Goal: Obtain resource: Obtain resource

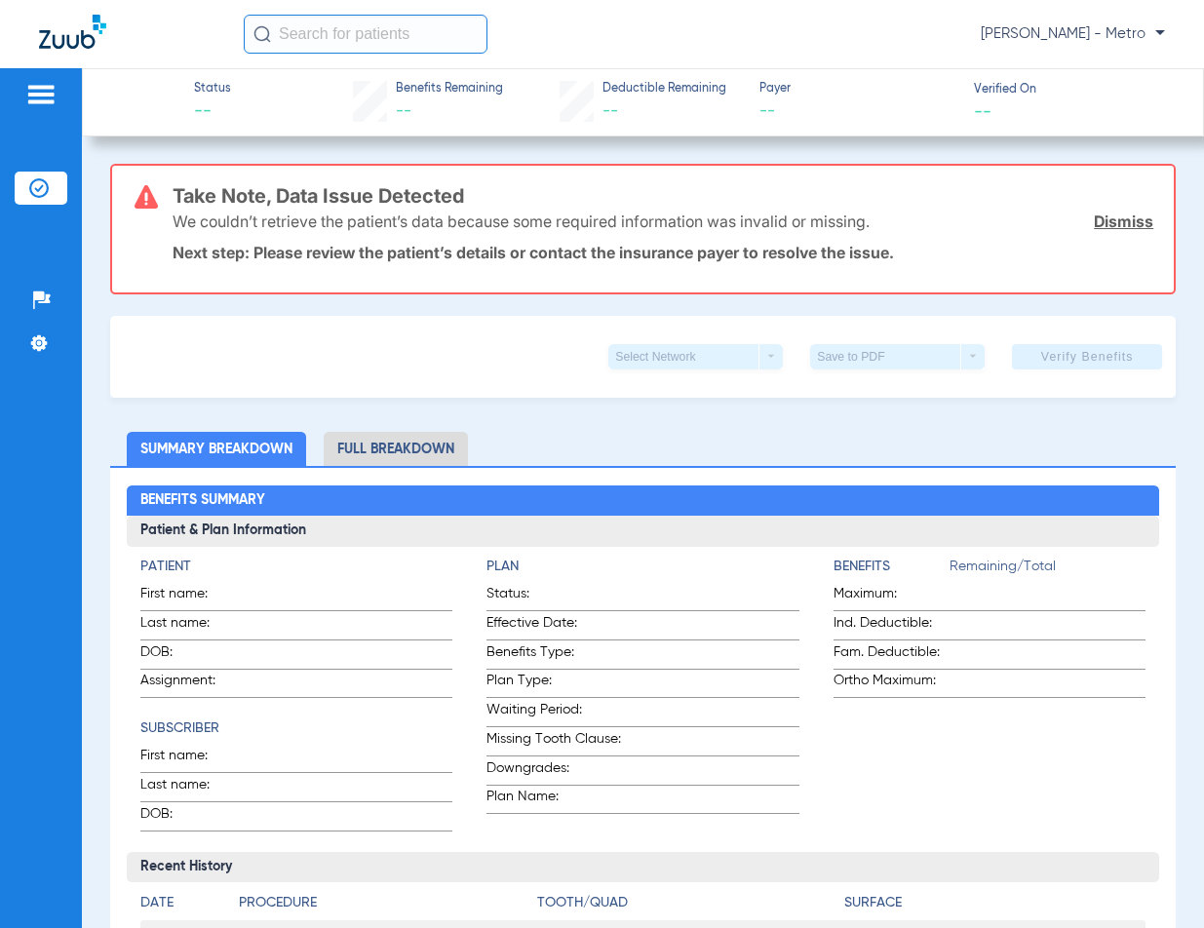
click at [363, 28] on input "text" at bounding box center [366, 34] width 244 height 39
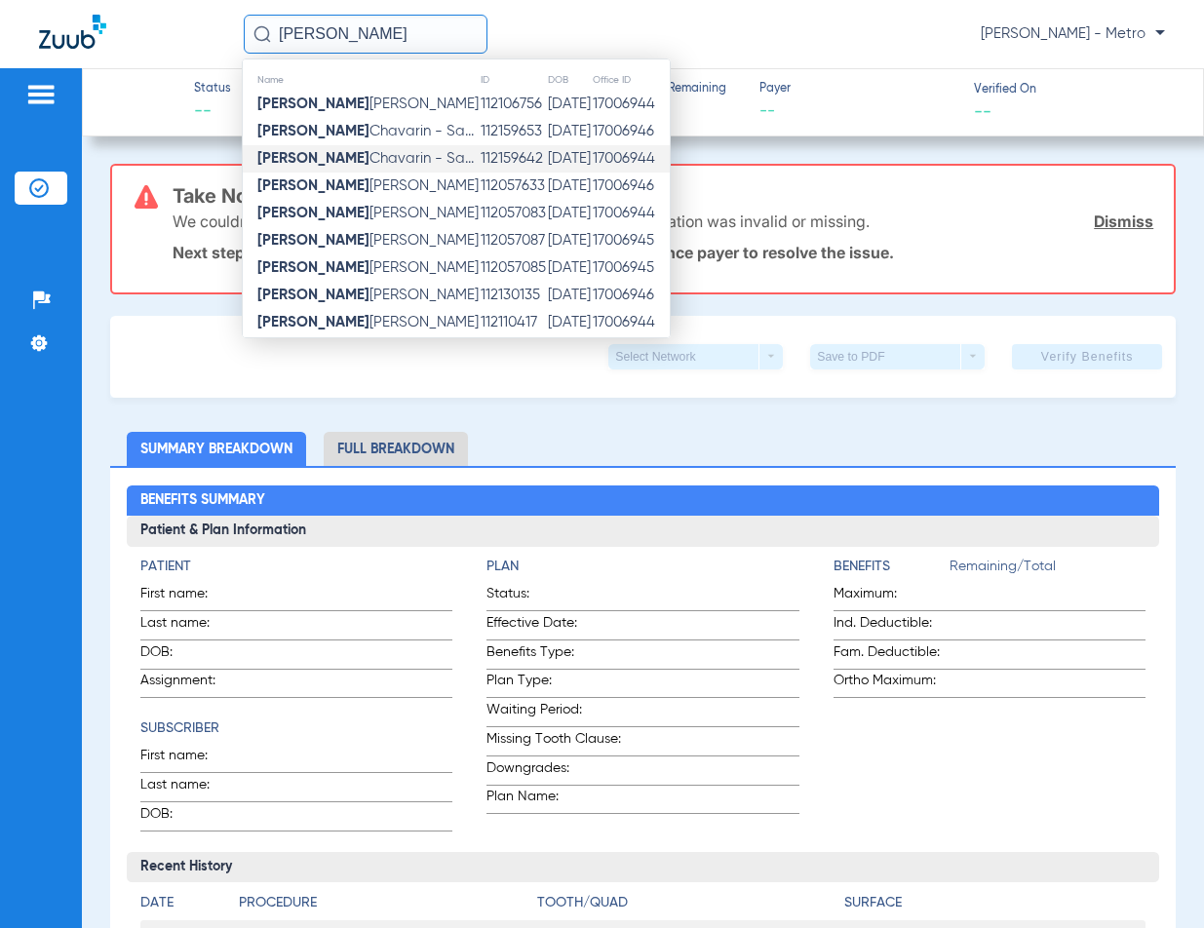
type input "JOSE MIGUEL"
click at [508, 163] on td "112159642" at bounding box center [513, 158] width 67 height 27
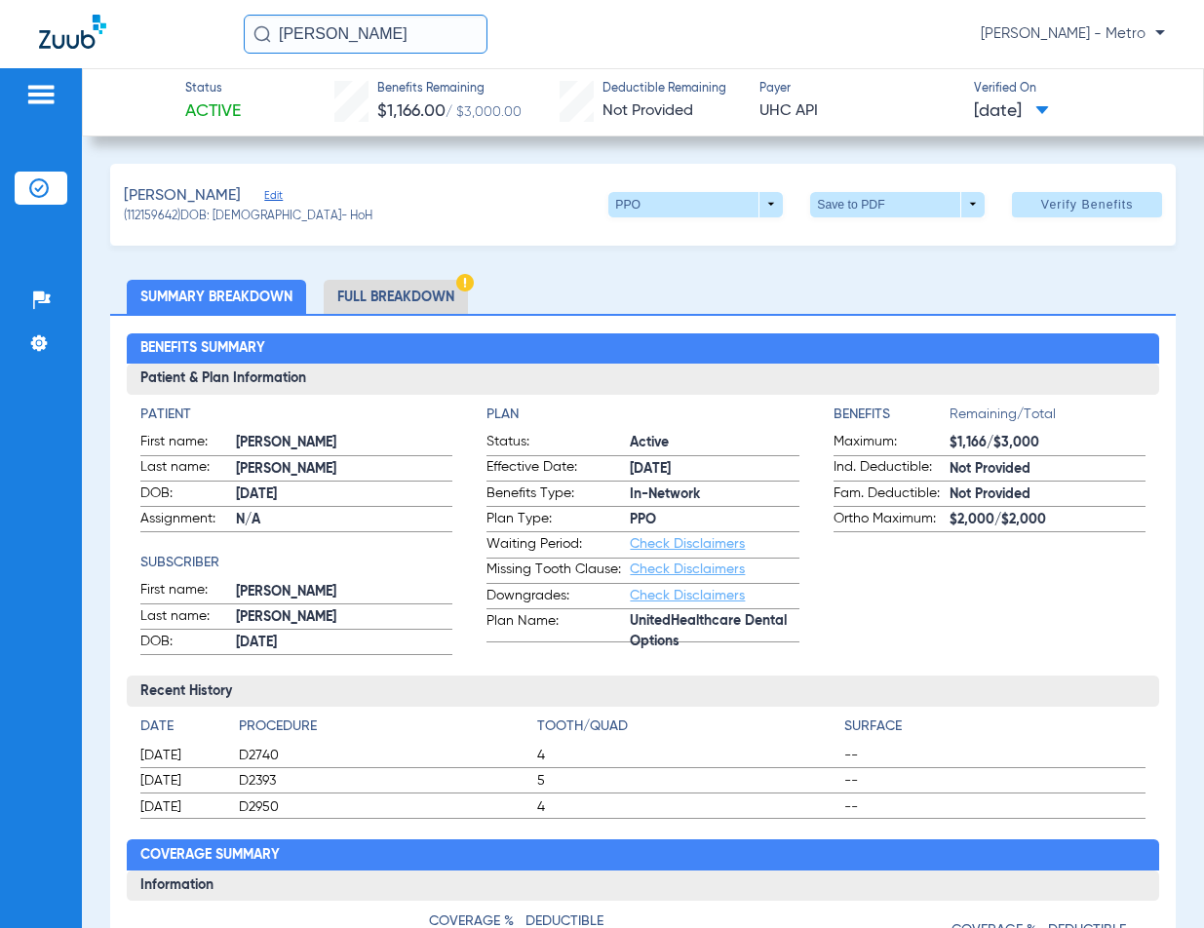
click at [352, 311] on li "Full Breakdown" at bounding box center [396, 297] width 144 height 34
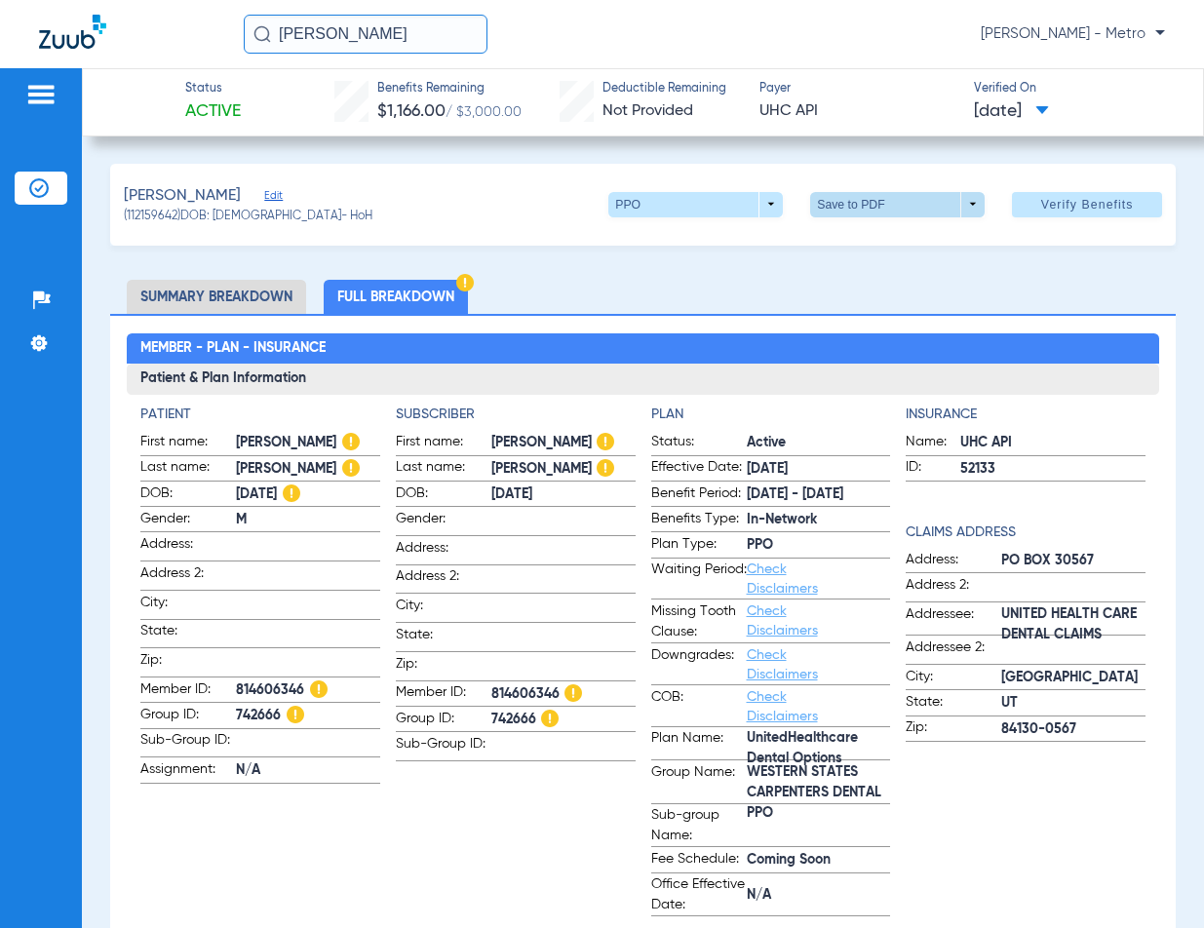
click at [859, 215] on span at bounding box center [897, 204] width 175 height 25
click at [858, 234] on button "insert_drive_file Save to PDF" at bounding box center [870, 242] width 147 height 39
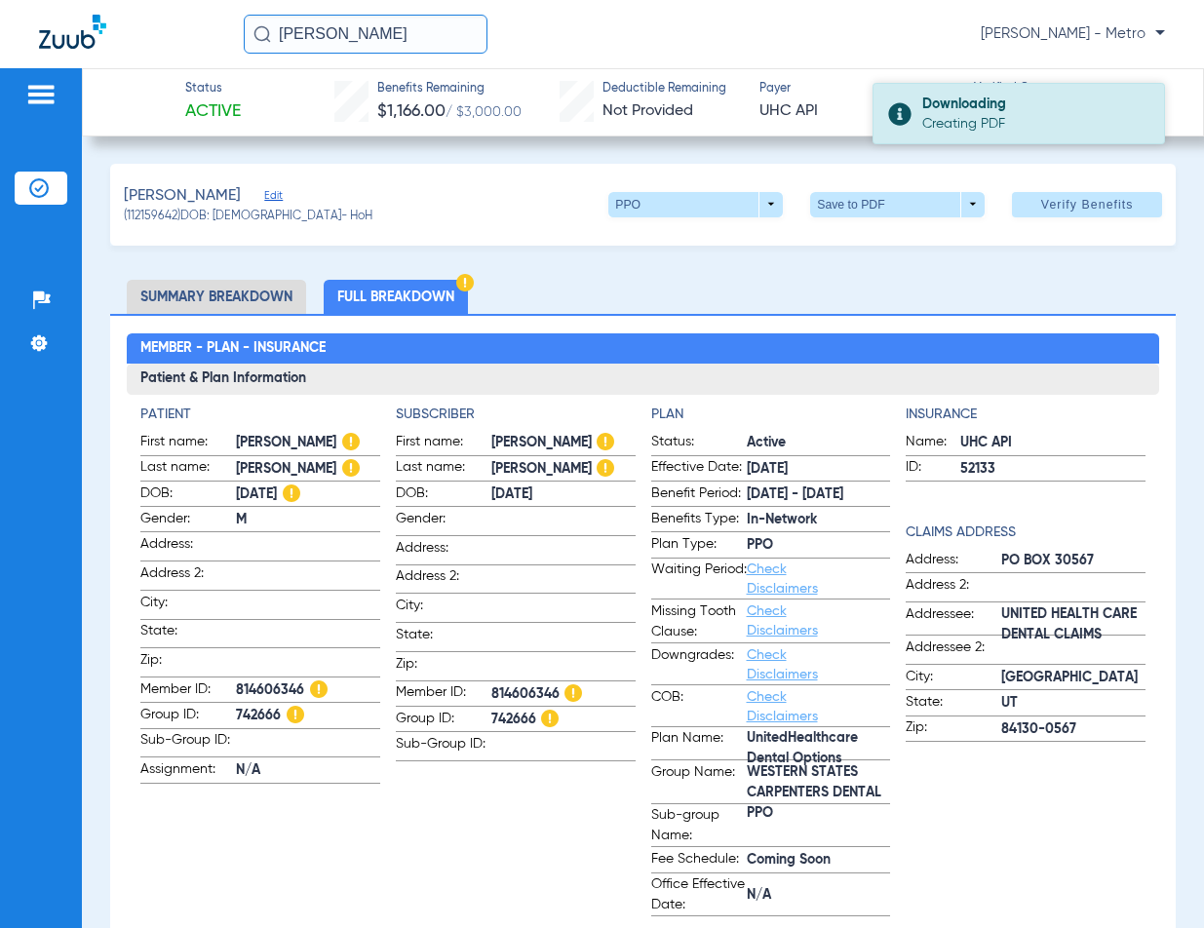
click at [1007, 111] on div "Downloading" at bounding box center [1034, 104] width 225 height 19
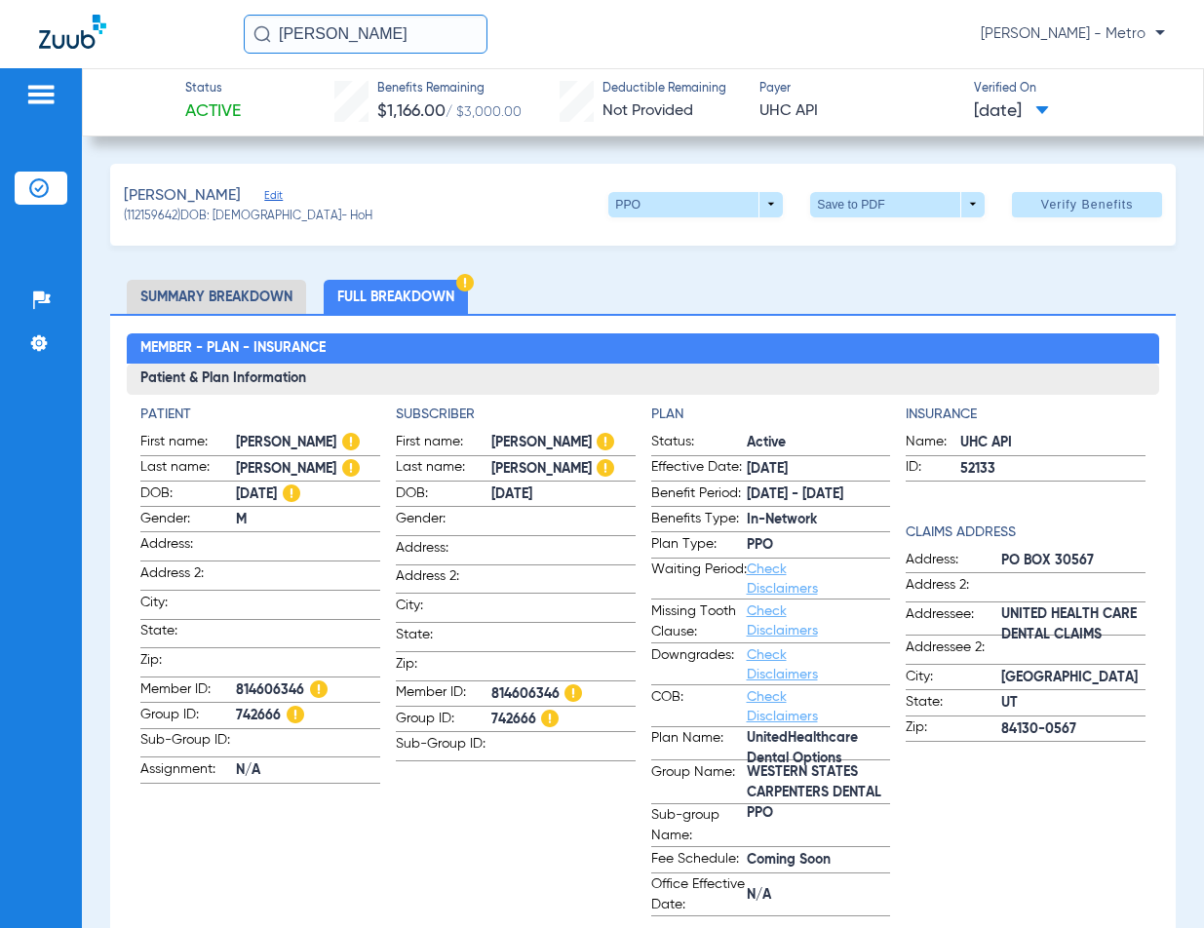
drag, startPoint x: 398, startPoint y: 36, endPoint x: 254, endPoint y: 34, distance: 143.3
click at [254, 34] on div "JOSE MIGUEL" at bounding box center [366, 34] width 244 height 39
paste input "013745126"
drag, startPoint x: 392, startPoint y: 34, endPoint x: 145, endPoint y: 47, distance: 247.0
click at [145, 47] on div "013745126 No search results Maria Garibaldi - Metro" at bounding box center [602, 34] width 1204 height 68
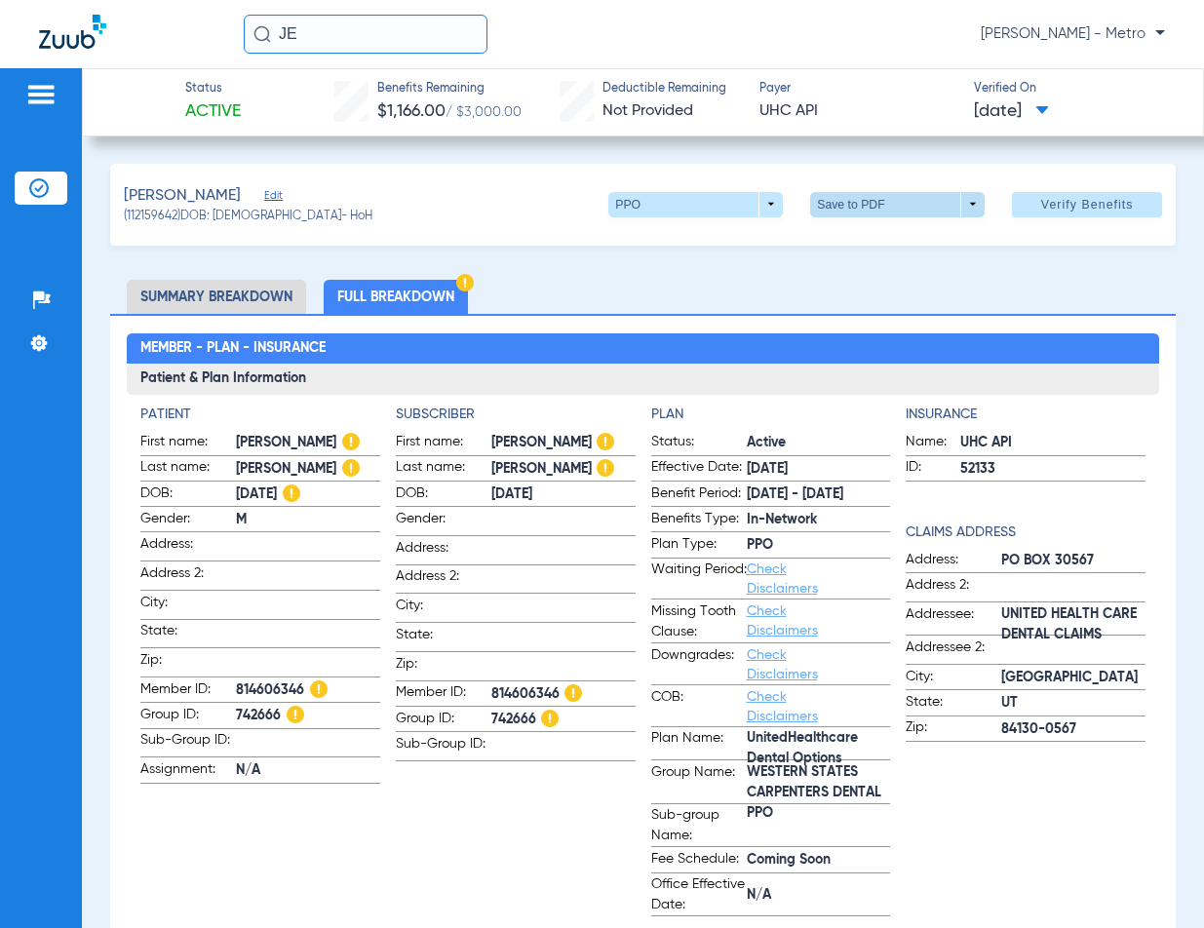
type input "J"
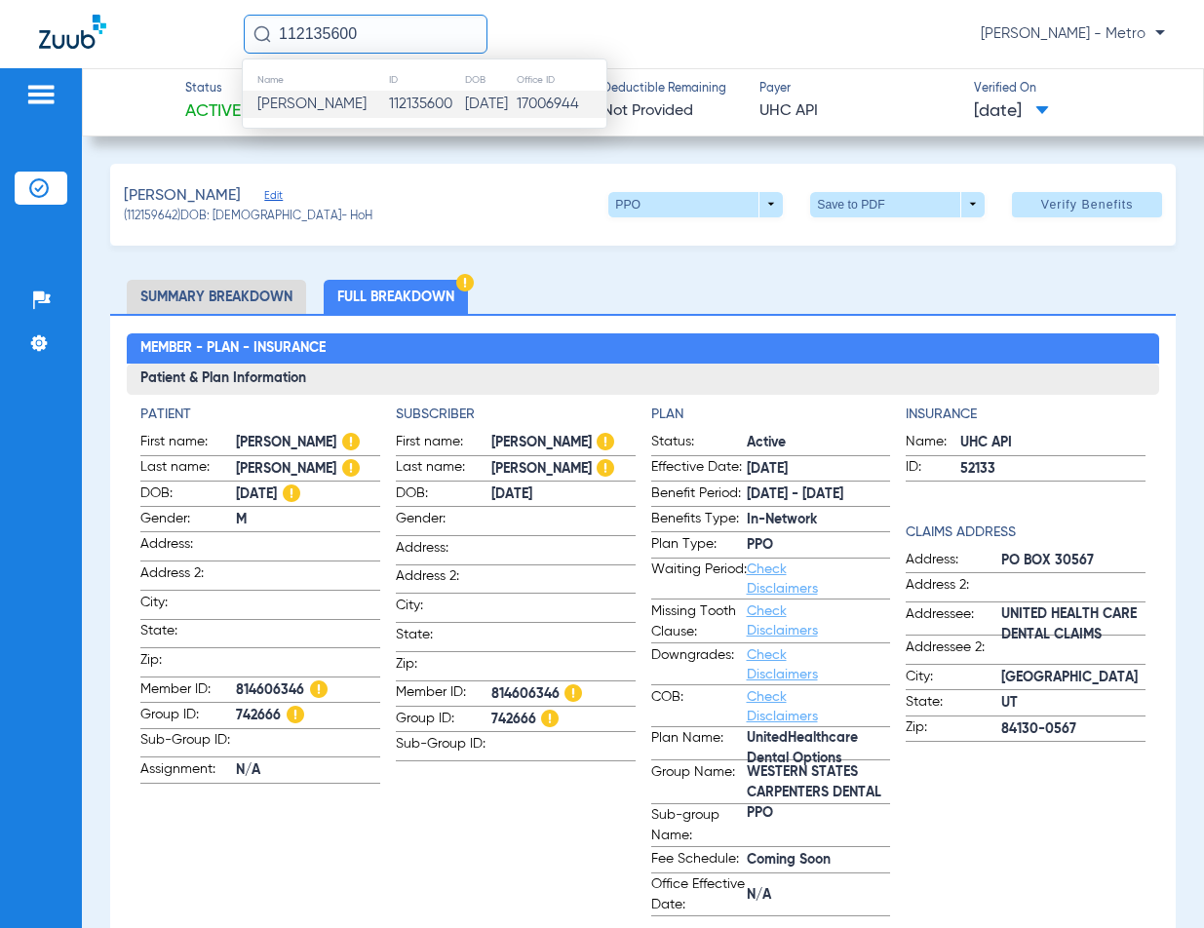
click at [291, 94] on td "Jessica Hill" at bounding box center [315, 104] width 145 height 27
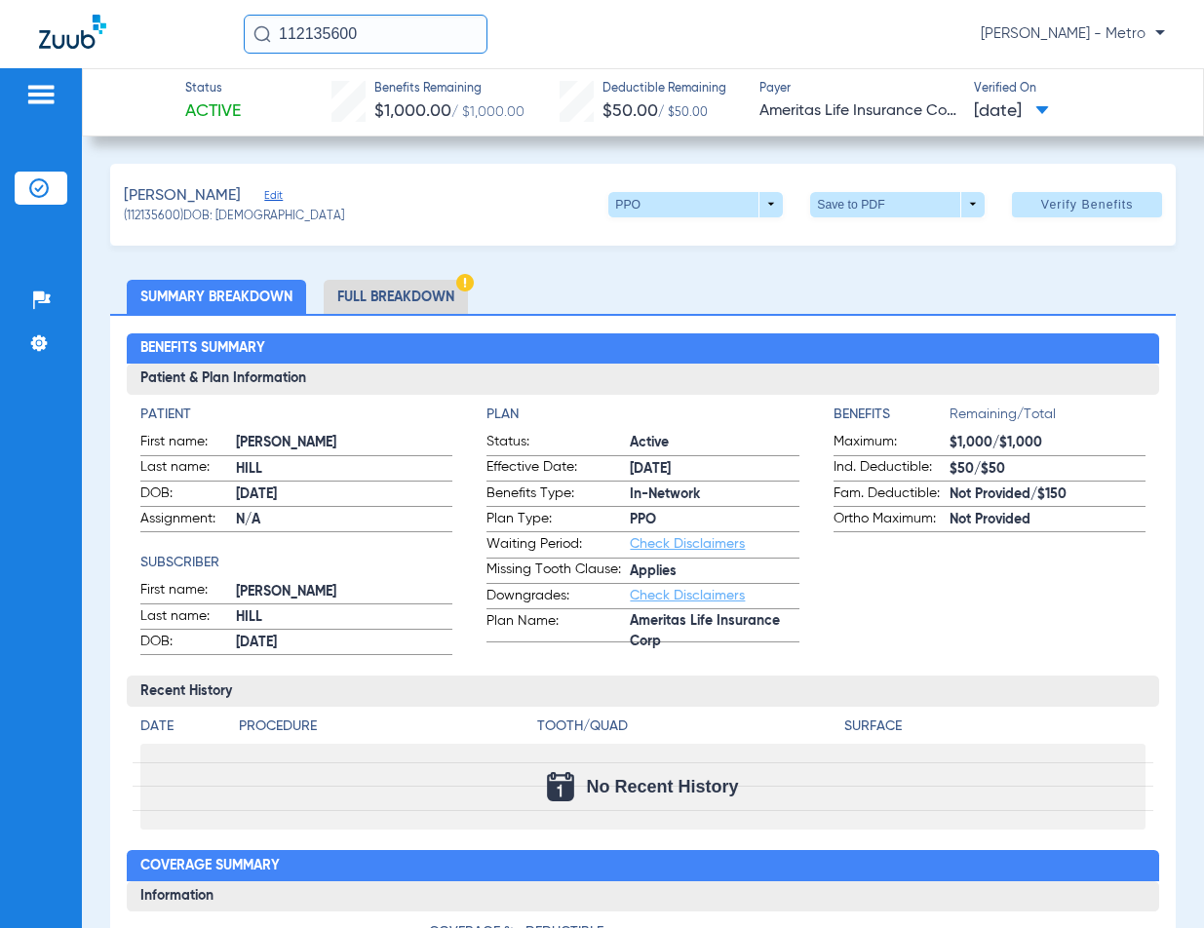
click at [380, 285] on li "Full Breakdown" at bounding box center [396, 297] width 144 height 34
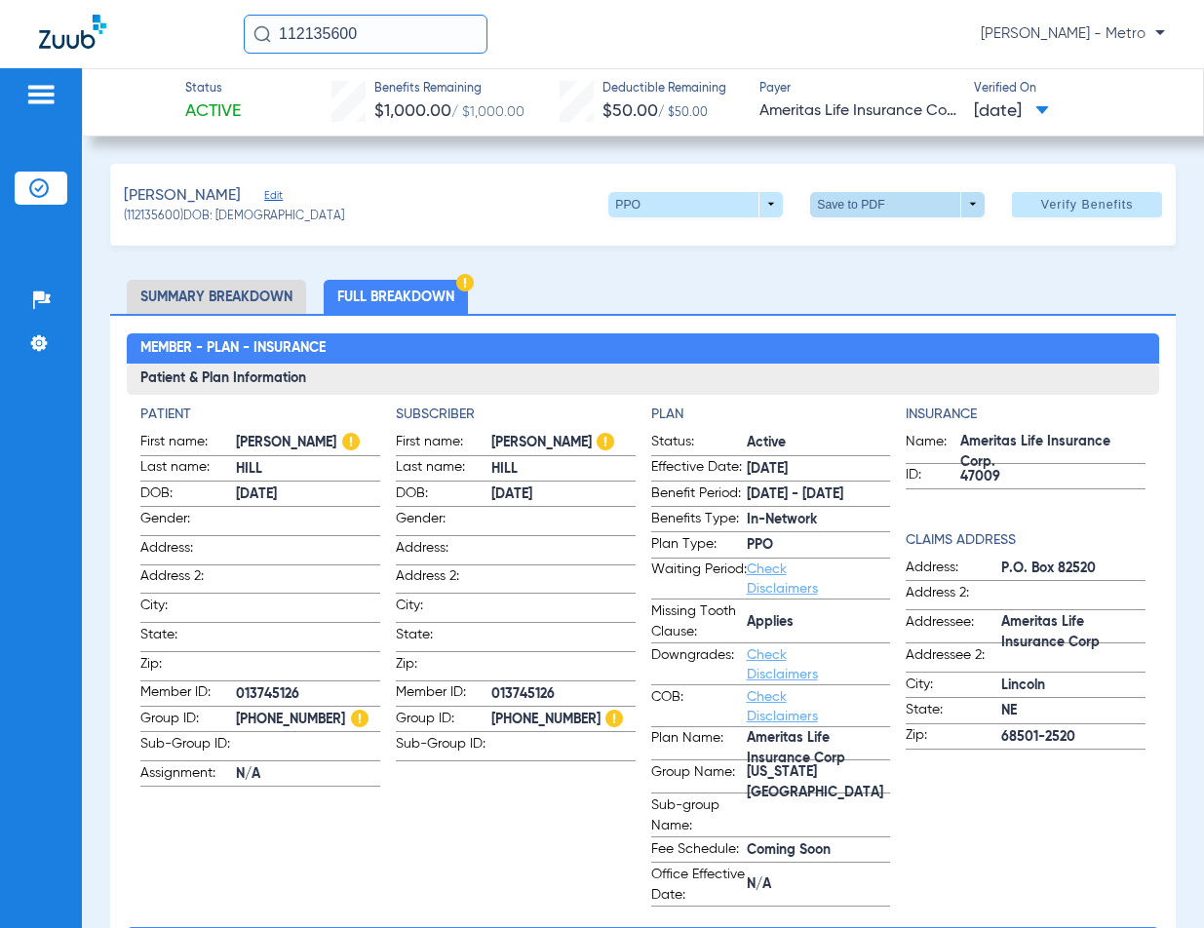
click at [875, 199] on span at bounding box center [898, 204] width 47 height 47
click at [863, 246] on span "Save to PDF" at bounding box center [890, 243] width 77 height 14
drag, startPoint x: 383, startPoint y: 39, endPoint x: 2, endPoint y: 37, distance: 381.2
click at [2, 37] on div "112135600 Maria Garibaldi - Metro" at bounding box center [602, 34] width 1204 height 68
type input "CAILA ROBERTS"
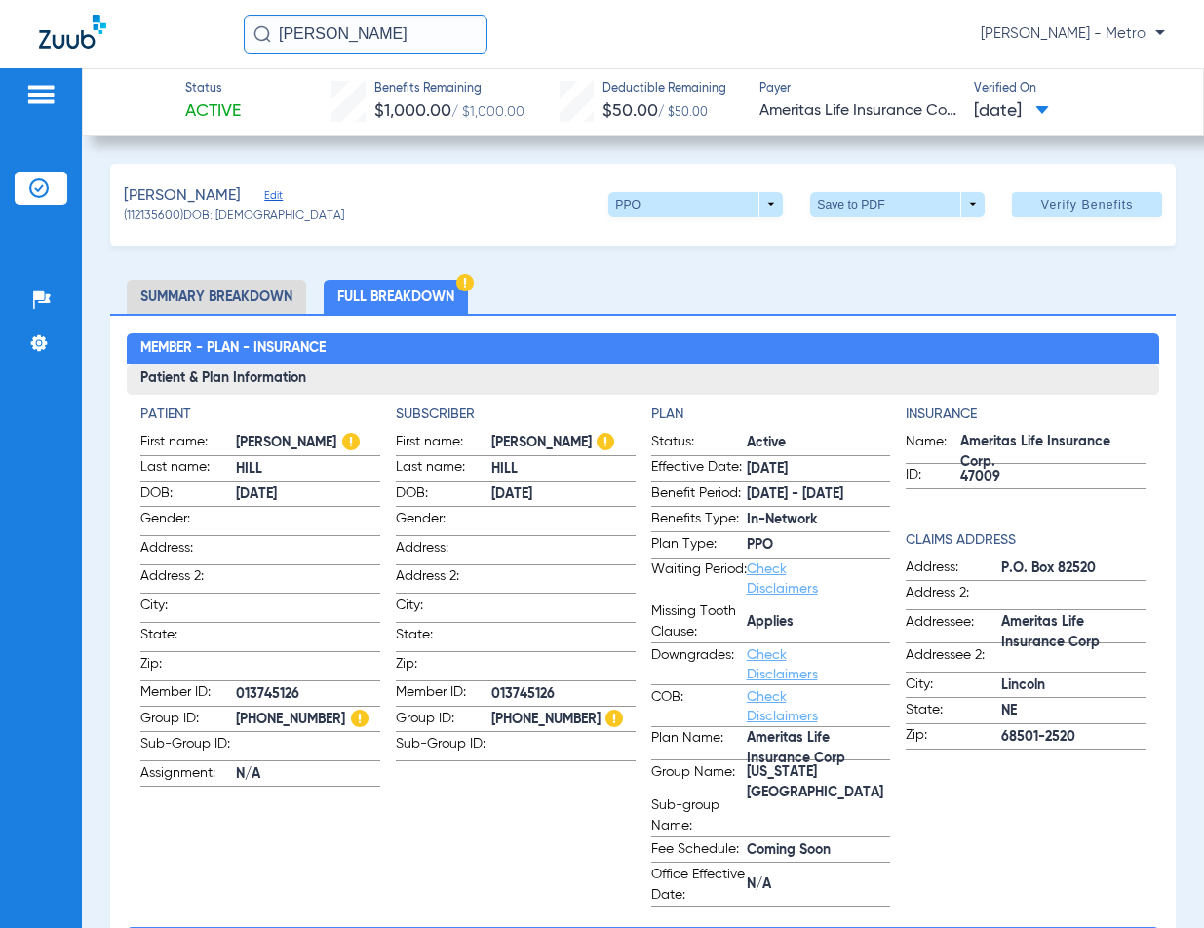
click at [438, 38] on input "CAILA ROBERTS" at bounding box center [366, 34] width 244 height 39
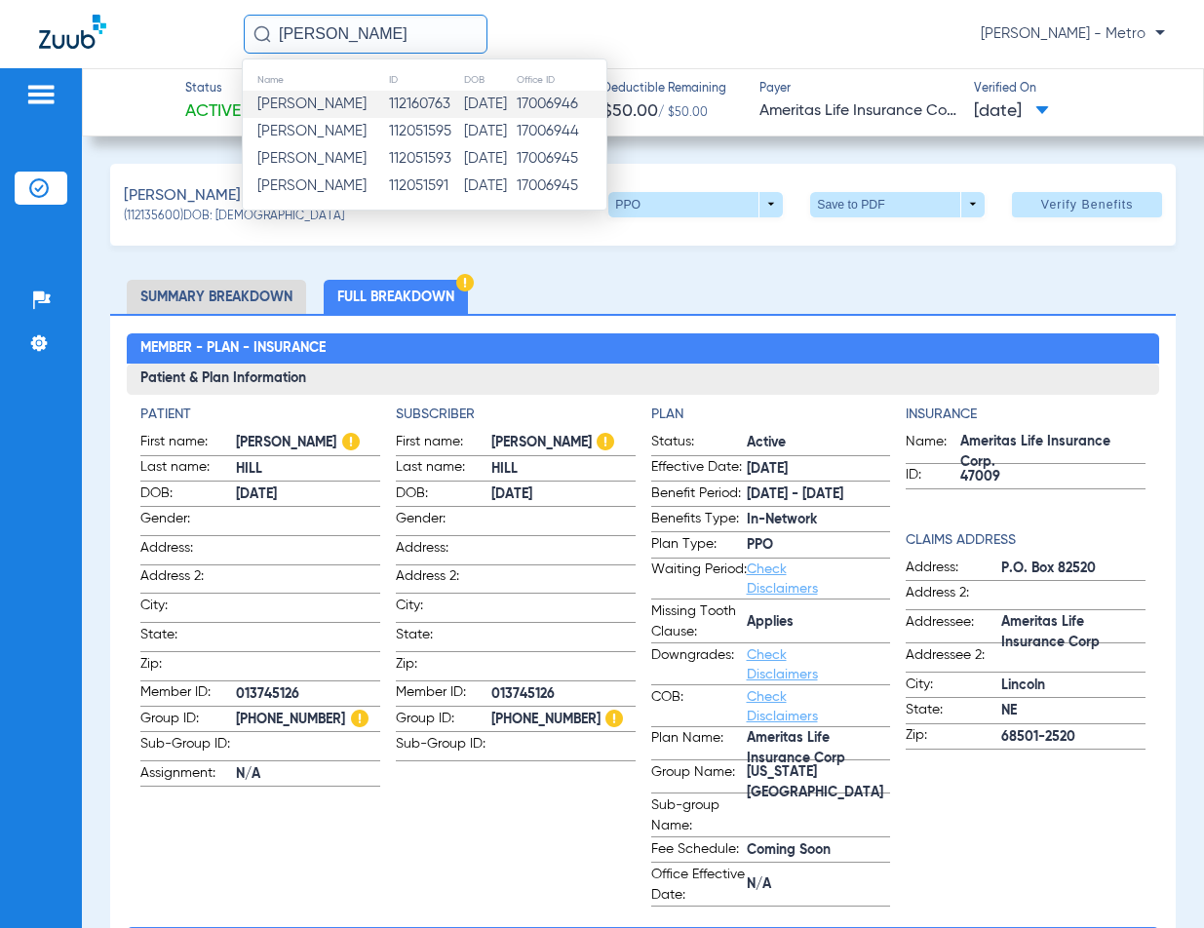
click at [329, 115] on td "Caila Roberts" at bounding box center [315, 104] width 145 height 27
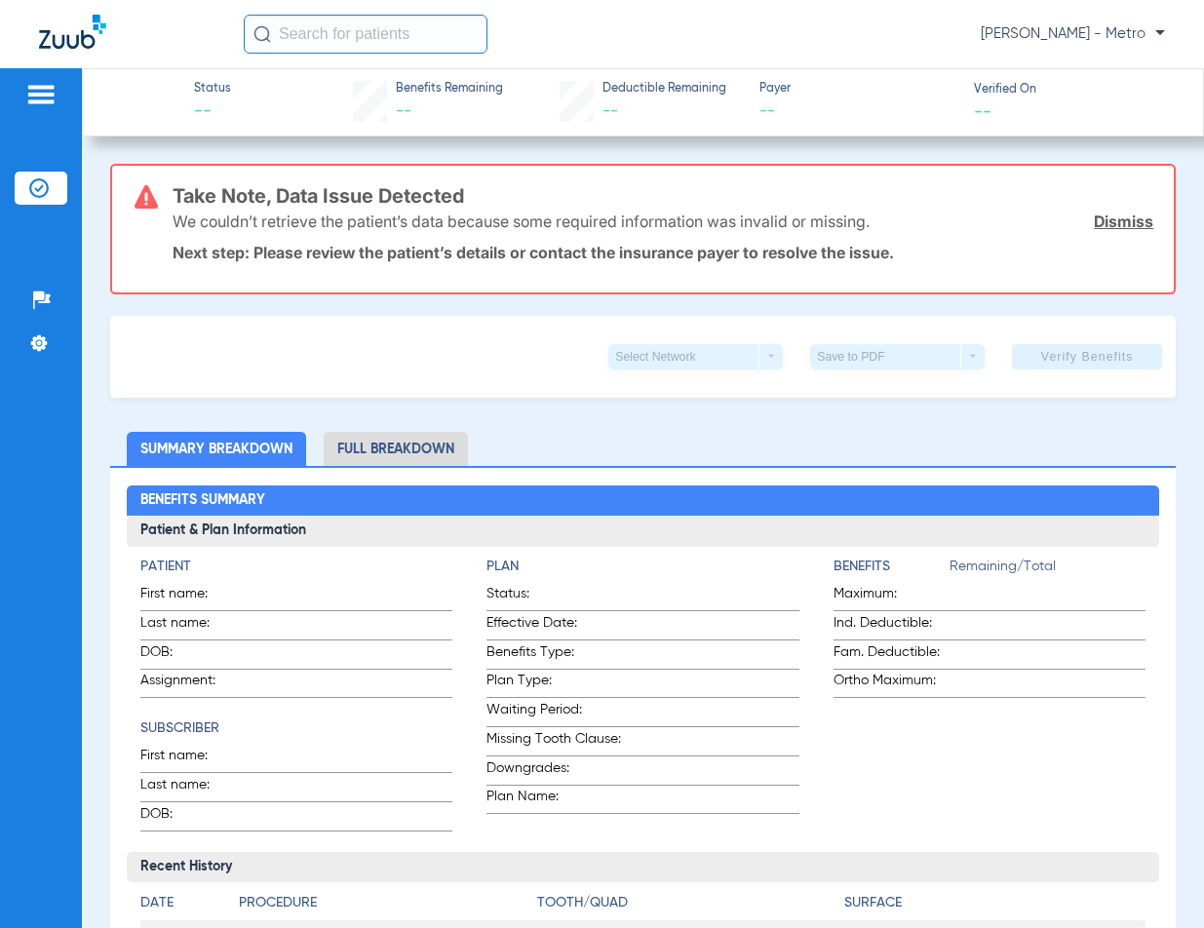
click at [356, 38] on input "text" at bounding box center [366, 34] width 244 height 39
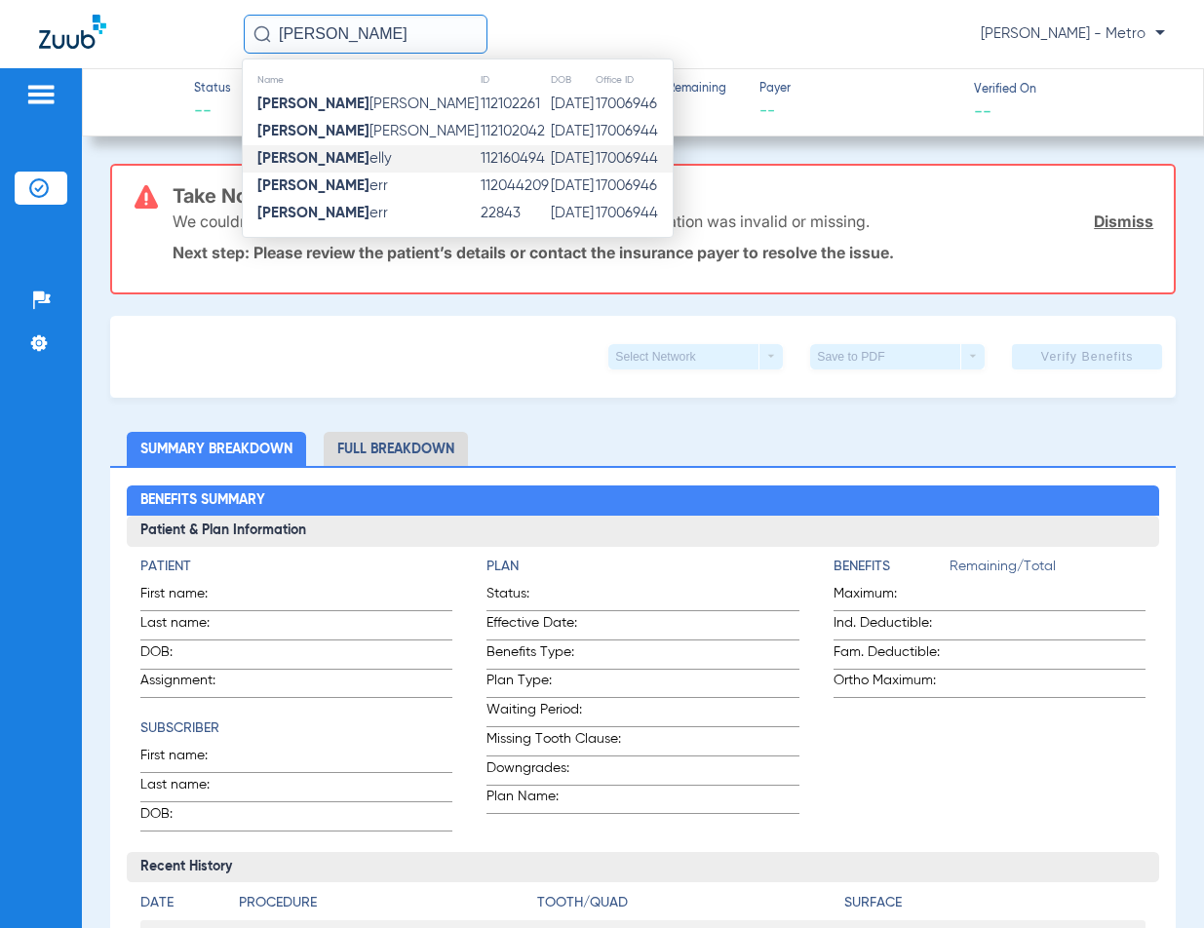
click at [480, 165] on td "112160494" at bounding box center [515, 158] width 70 height 27
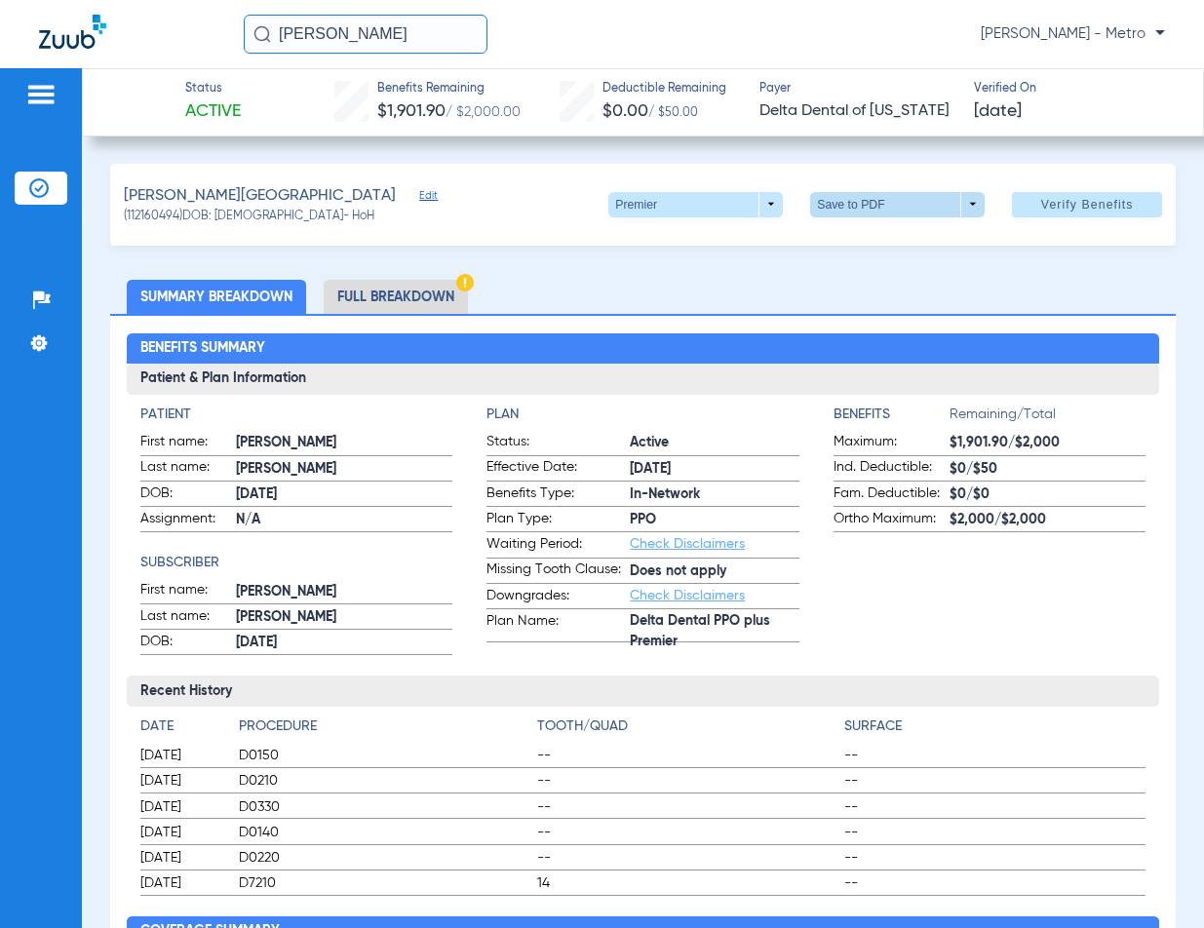
click at [899, 204] on span at bounding box center [898, 204] width 47 height 47
click at [871, 245] on span "Save to PDF" at bounding box center [890, 243] width 77 height 14
drag, startPoint x: 432, startPoint y: 52, endPoint x: 414, endPoint y: 47, distance: 18.2
click at [414, 47] on input "BRITTANY K" at bounding box center [366, 34] width 244 height 39
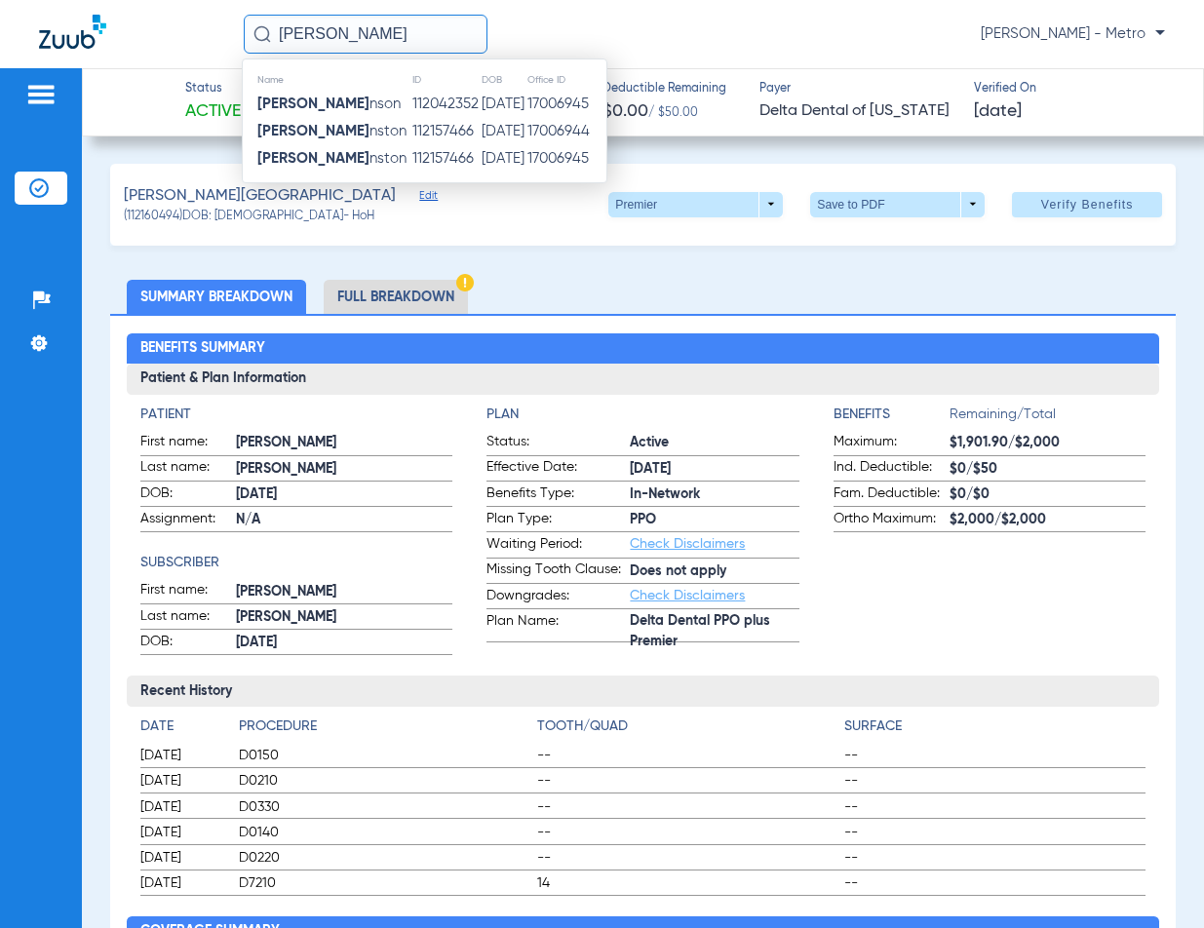
click at [348, 132] on span "Jessica Joh nston" at bounding box center [331, 131] width 149 height 15
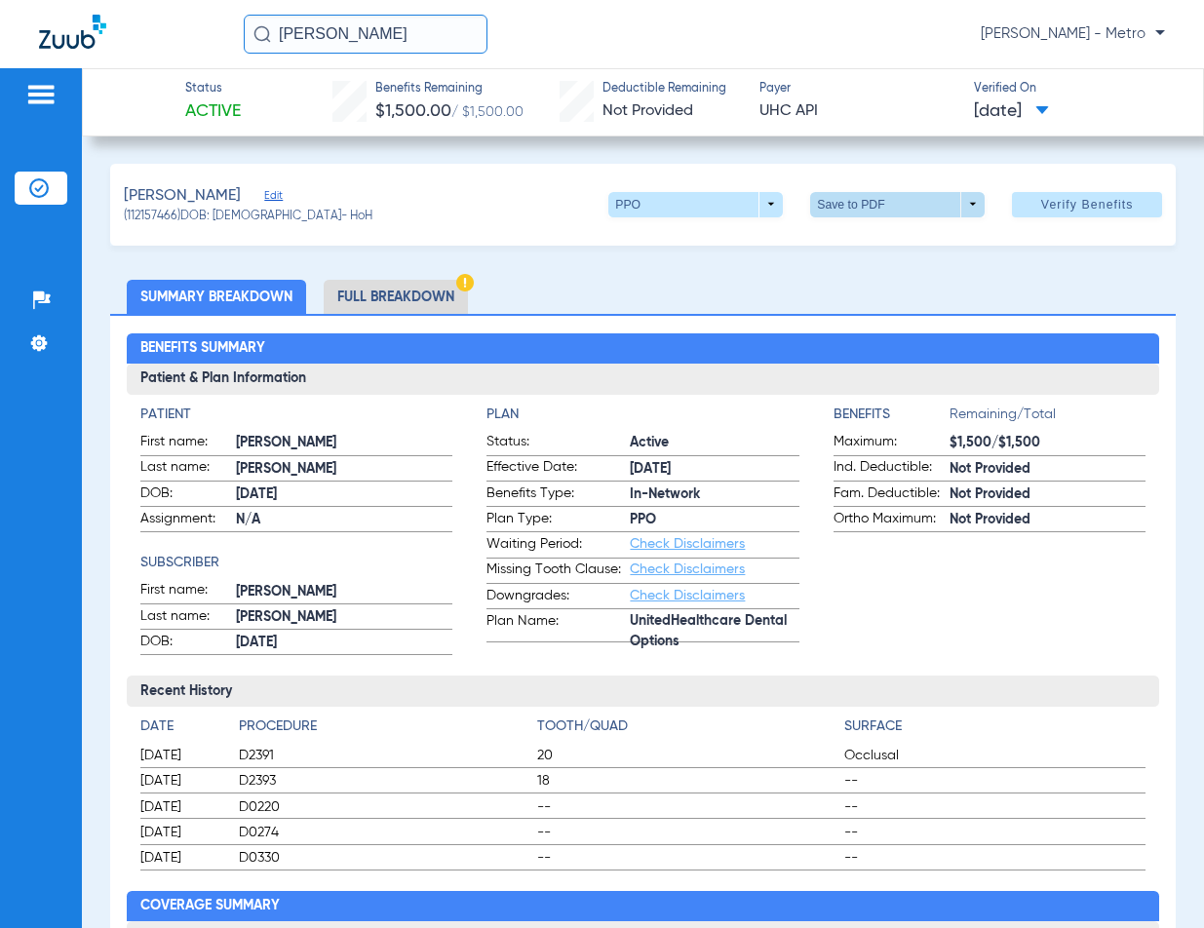
click at [838, 198] on span at bounding box center [897, 204] width 175 height 25
click at [853, 245] on span "Save to PDF" at bounding box center [890, 243] width 77 height 14
drag, startPoint x: 420, startPoint y: 32, endPoint x: 19, endPoint y: -17, distance: 404.6
click at [19, 0] on html "JESSICA JOH Maria Garibaldi - Metro Patients Insurance Verification Setup Help …" at bounding box center [602, 464] width 1204 height 928
click at [375, 41] on input "ZACHARY" at bounding box center [366, 34] width 244 height 39
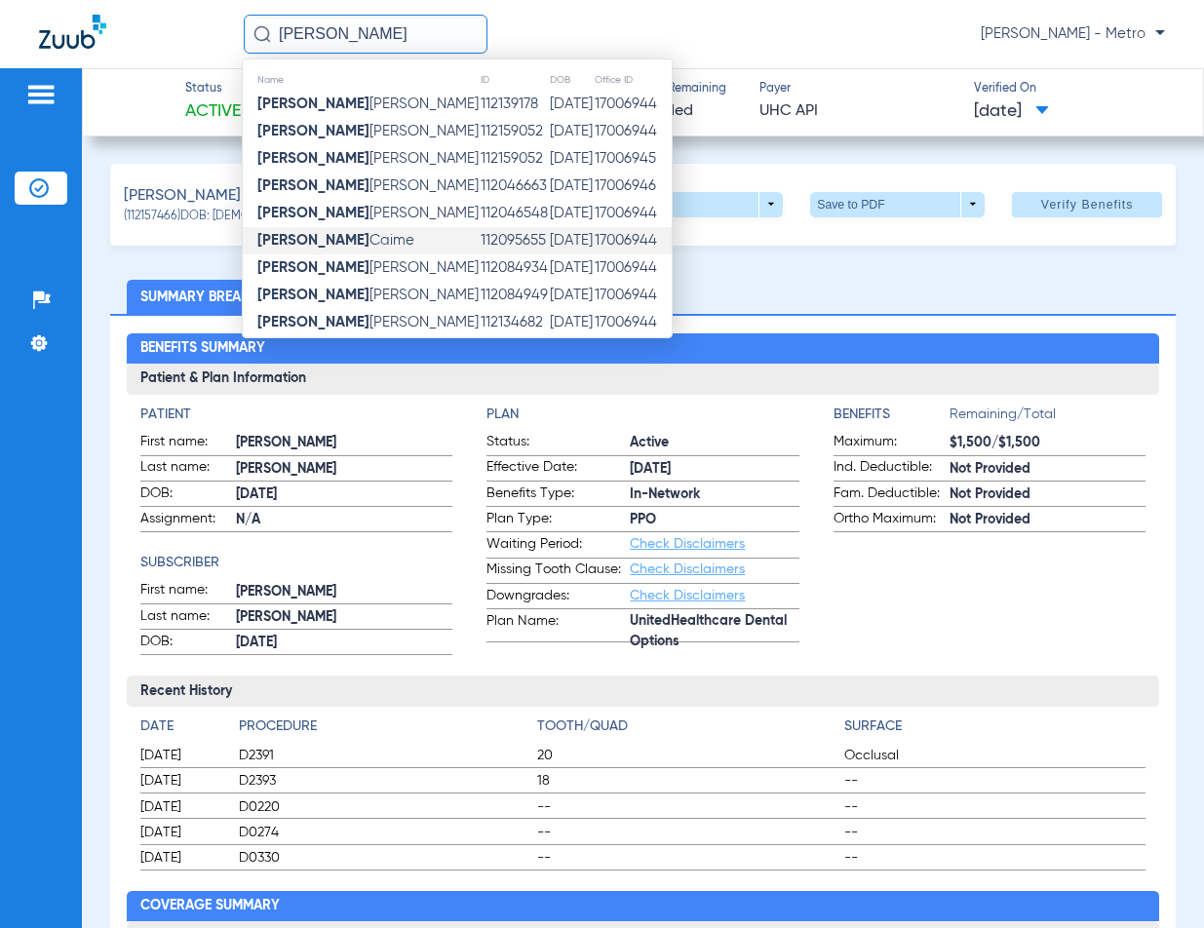
click at [480, 244] on td "112095655" at bounding box center [514, 240] width 69 height 27
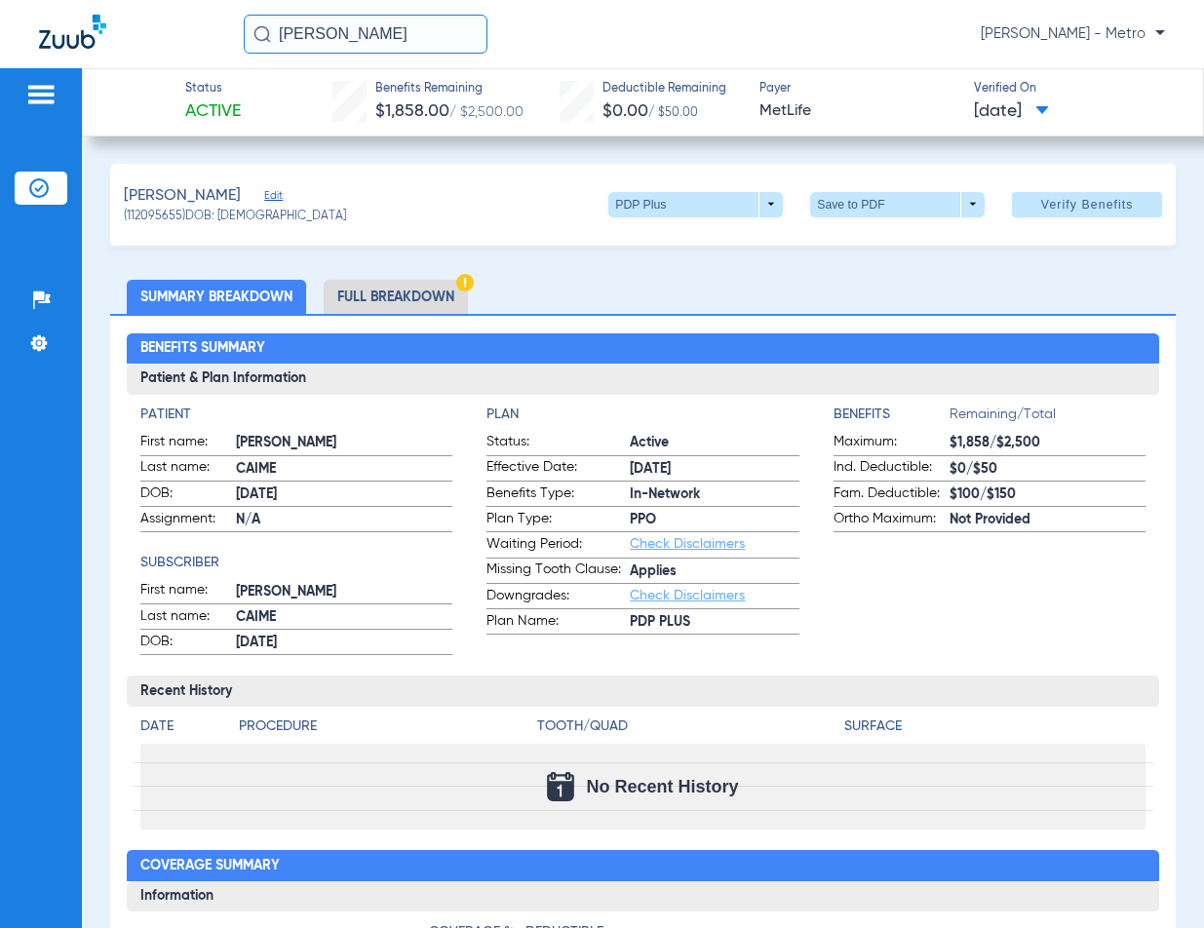
click at [411, 307] on li "Full Breakdown" at bounding box center [396, 297] width 144 height 34
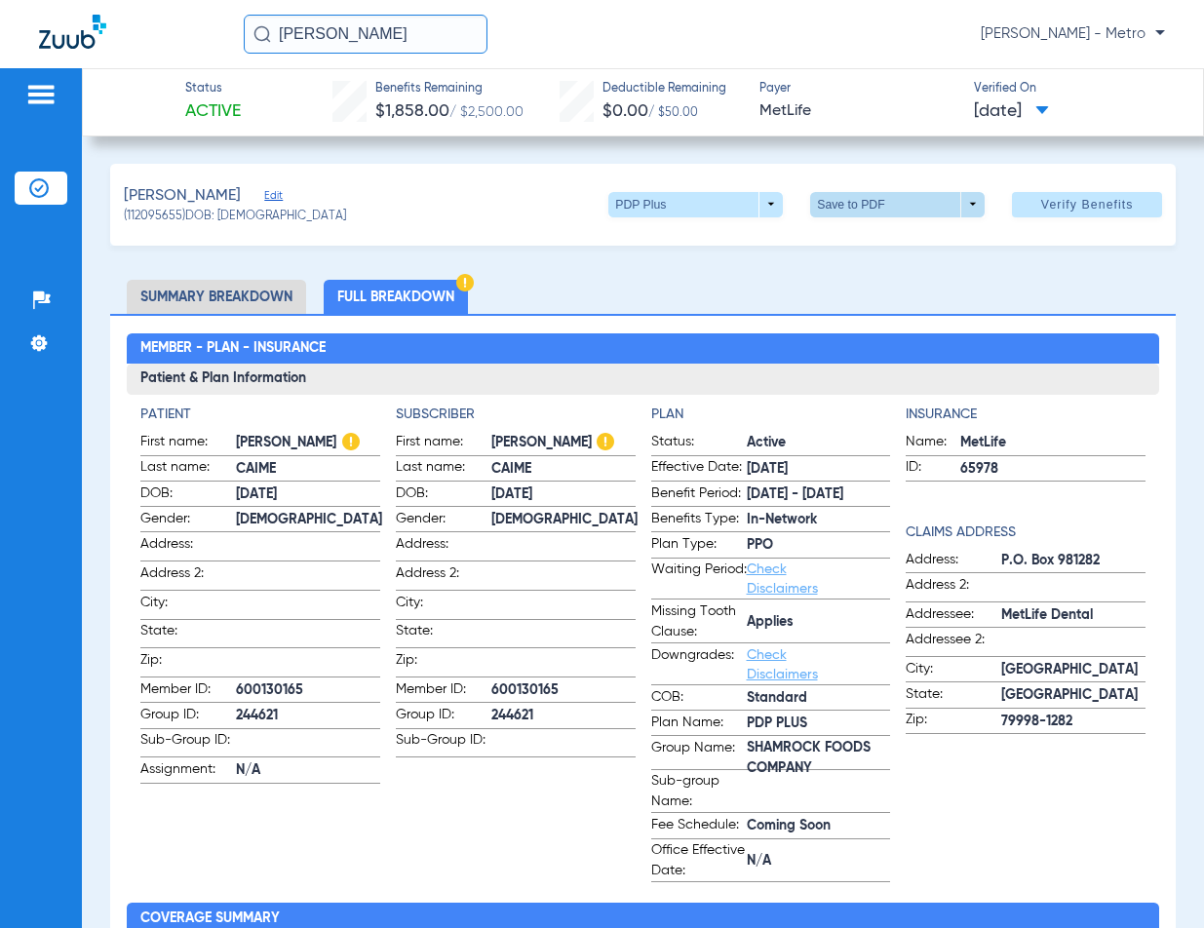
click at [835, 205] on span at bounding box center [897, 204] width 175 height 25
click at [880, 250] on span "Save to PDF" at bounding box center [890, 243] width 77 height 14
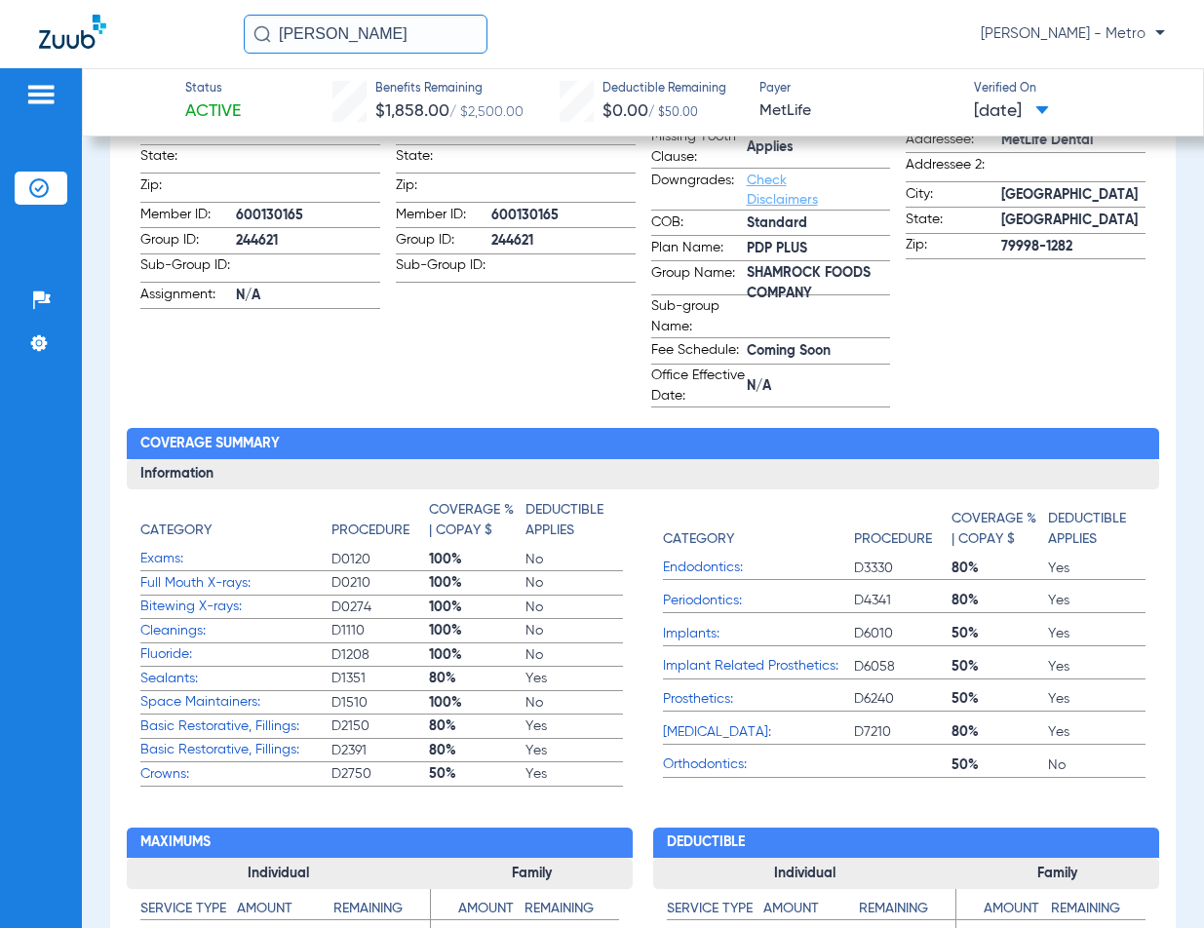
scroll to position [487, 0]
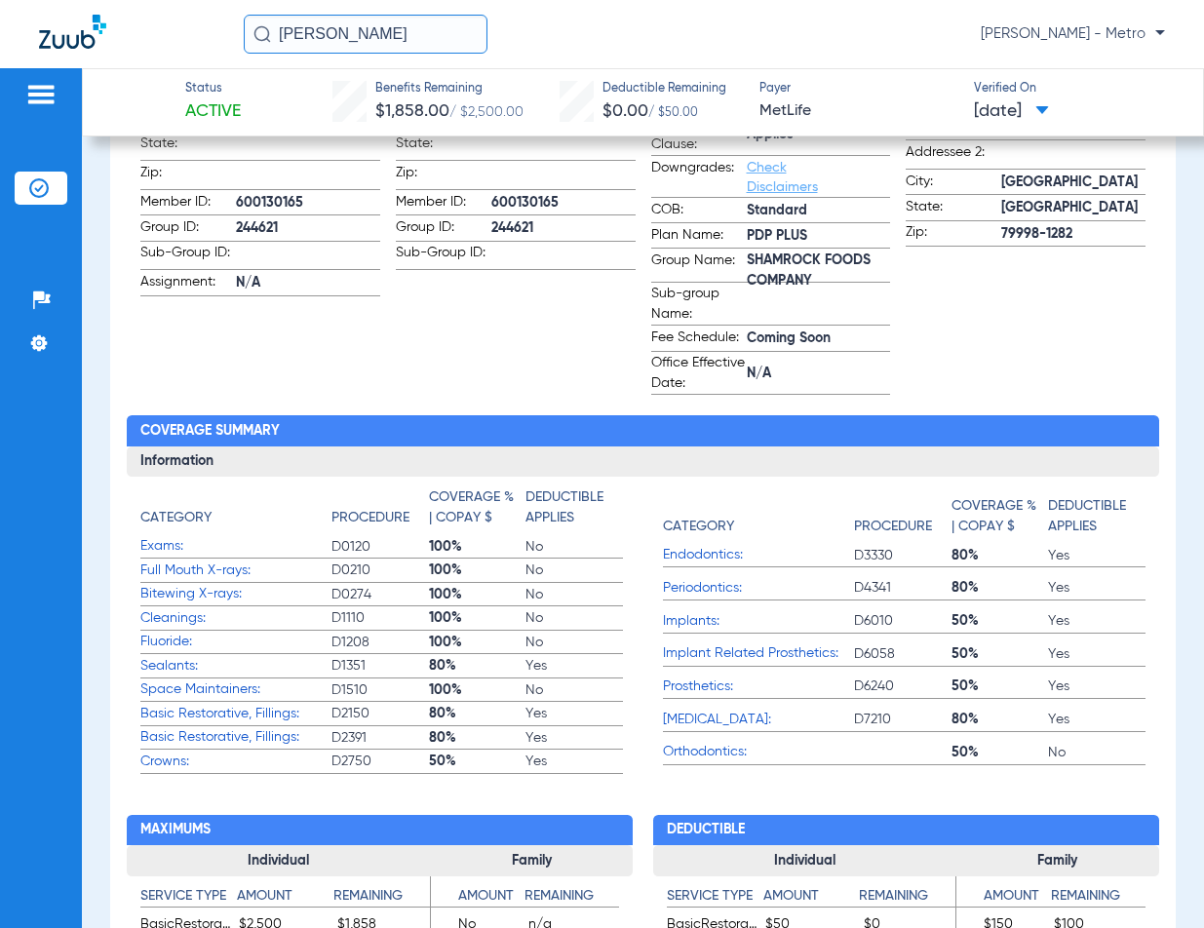
drag, startPoint x: 410, startPoint y: 37, endPoint x: 288, endPoint y: 11, distance: 125.6
click at [288, 11] on div "ZACHARY Maria Garibaldi - Metro" at bounding box center [602, 34] width 1204 height 68
type input "Z"
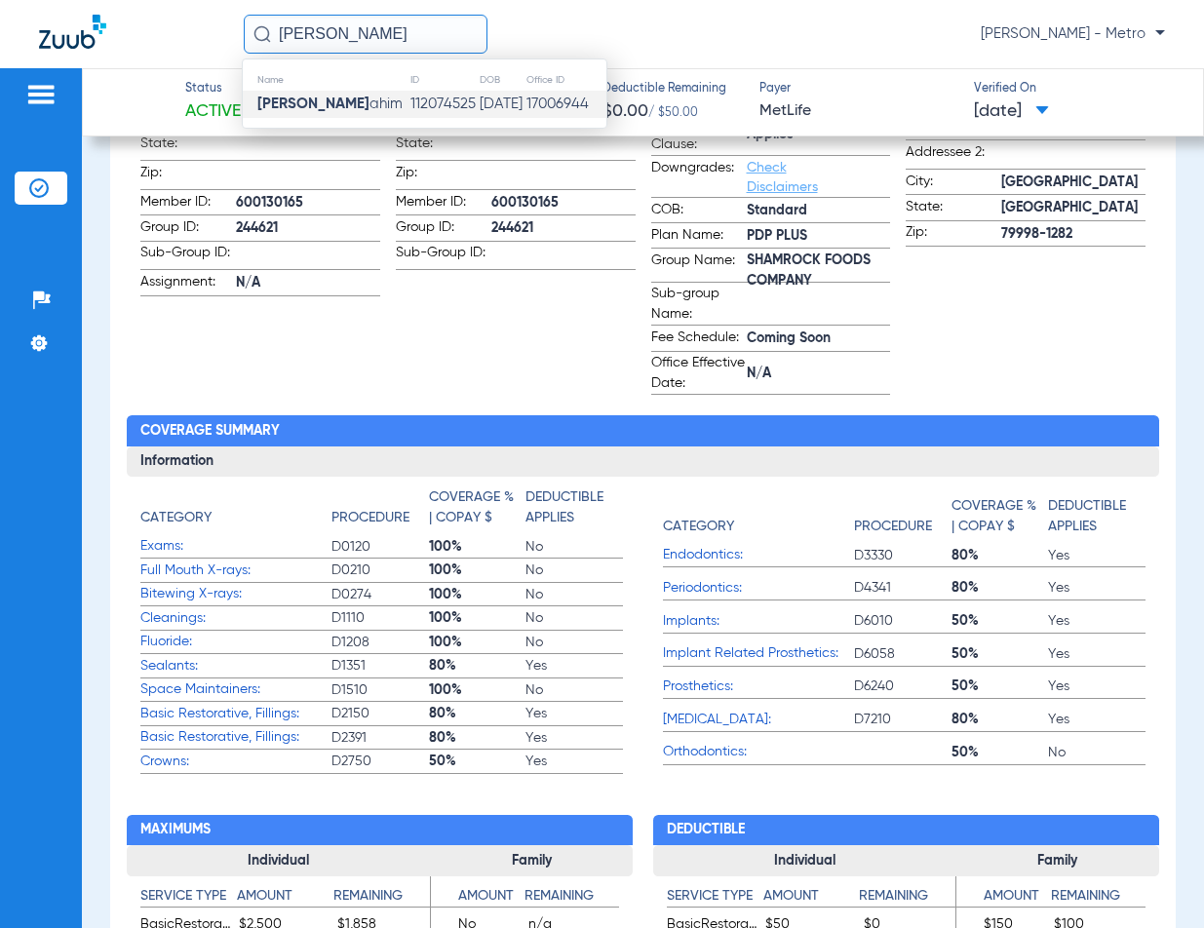
click at [348, 92] on td "George Awr ahim" at bounding box center [326, 104] width 167 height 27
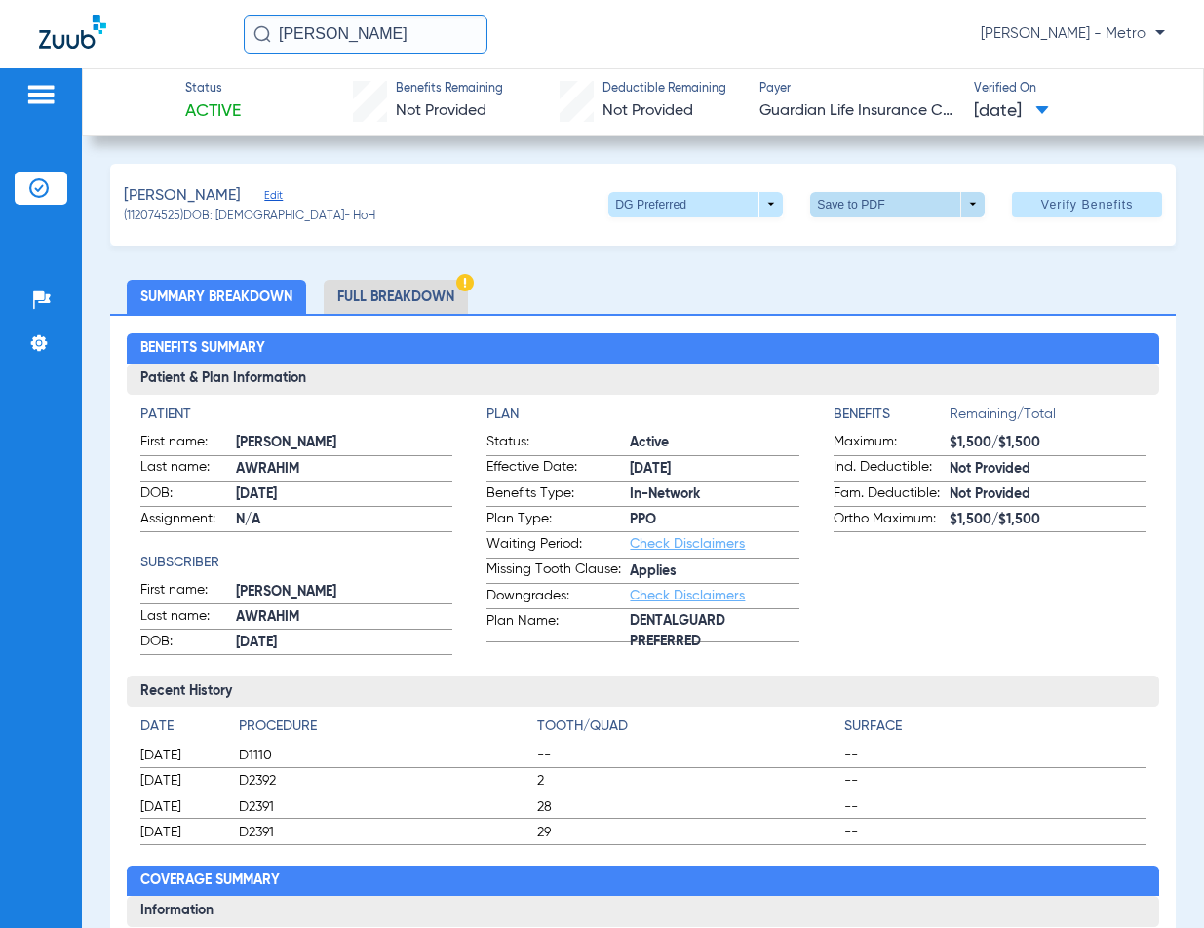
click at [875, 217] on span at bounding box center [898, 204] width 47 height 47
click at [866, 236] on span "Save to PDF" at bounding box center [890, 243] width 77 height 14
drag, startPoint x: 403, startPoint y: 31, endPoint x: 63, endPoint y: 17, distance: 339.6
click at [63, 17] on div "GEORGE AWR Maria Garibaldi - Metro" at bounding box center [602, 34] width 1204 height 68
click at [506, 46] on div "DIANA BENTANCOURT Maria Garibaldi - Metro" at bounding box center [704, 34] width 921 height 39
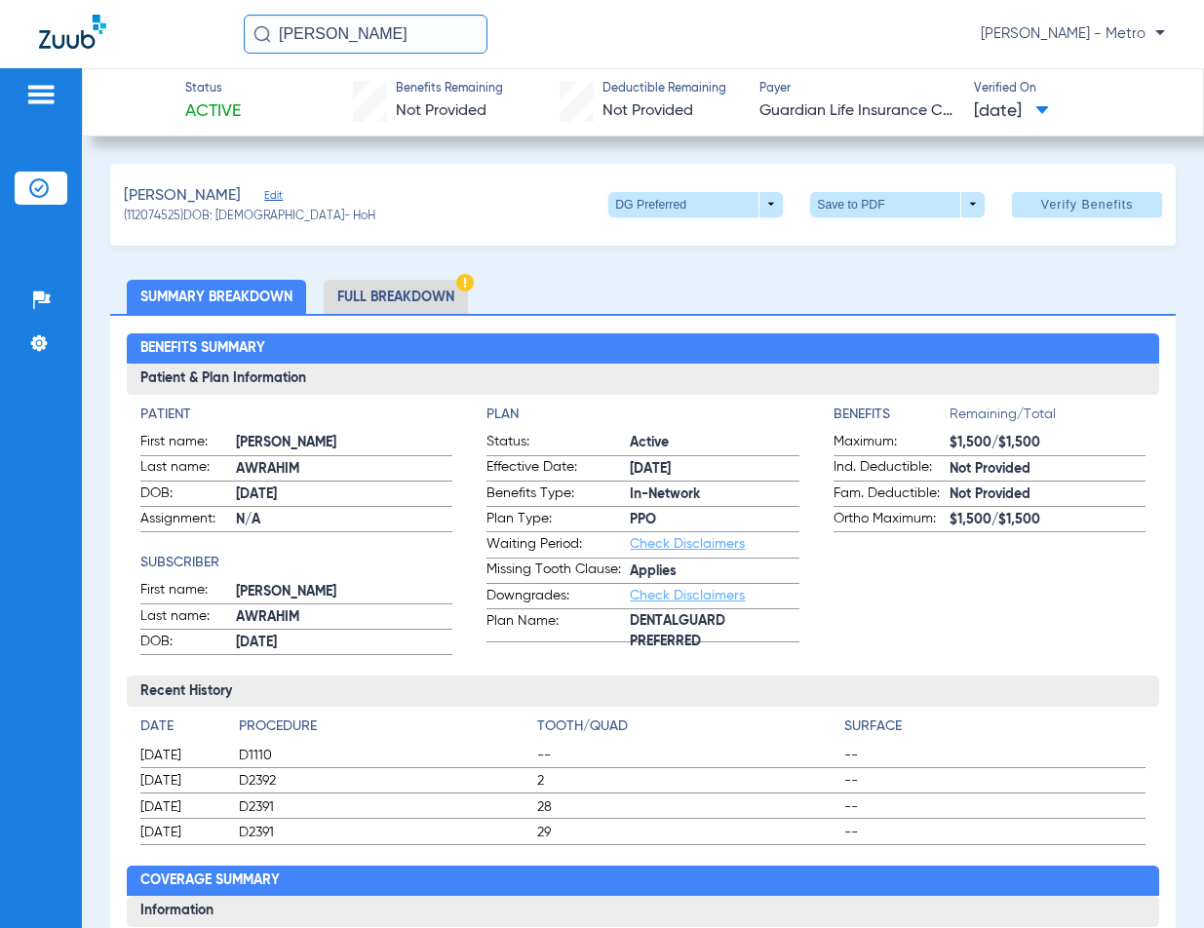
click at [476, 36] on input "DIANA BENTANCOURT" at bounding box center [366, 34] width 244 height 39
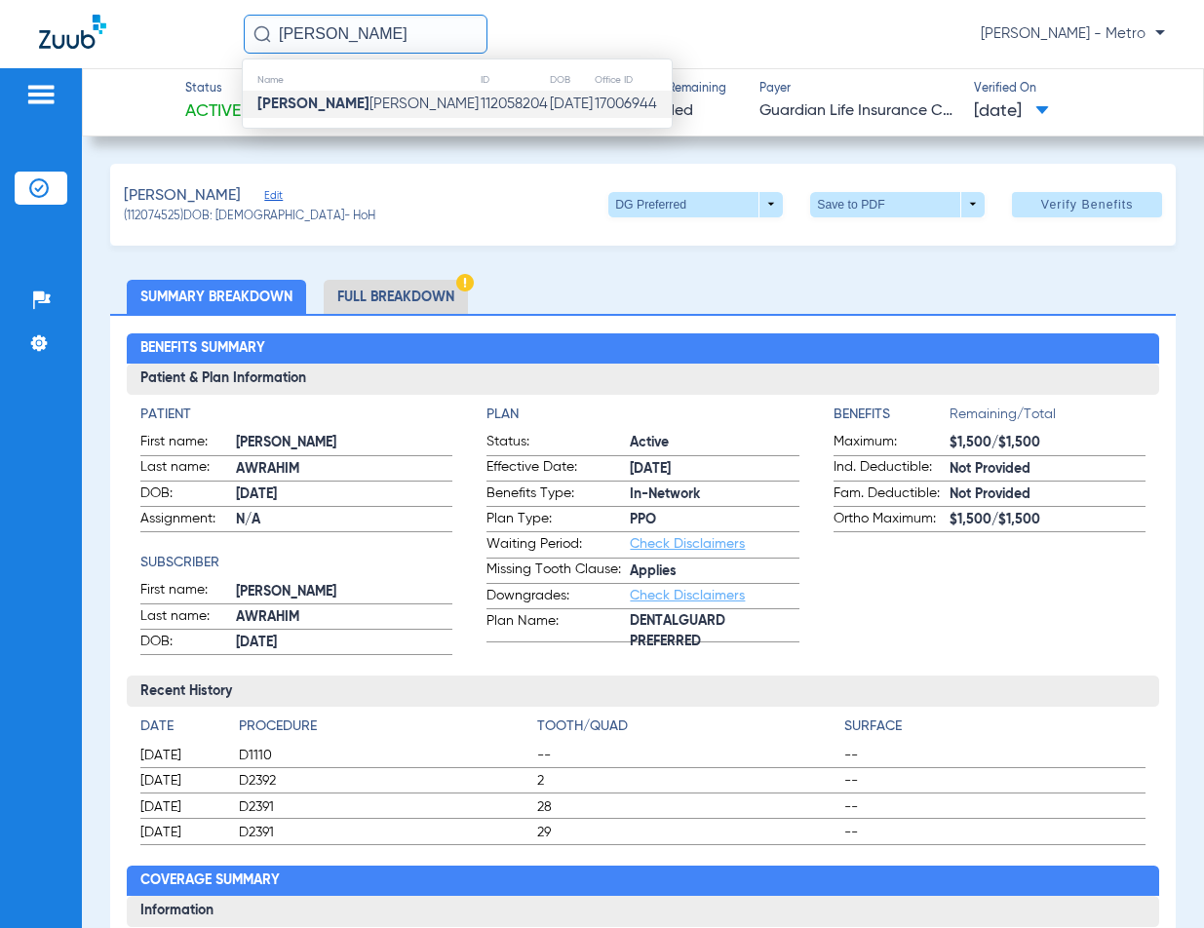
click at [413, 108] on span "Diana Bentancourt Castro" at bounding box center [367, 104] width 221 height 15
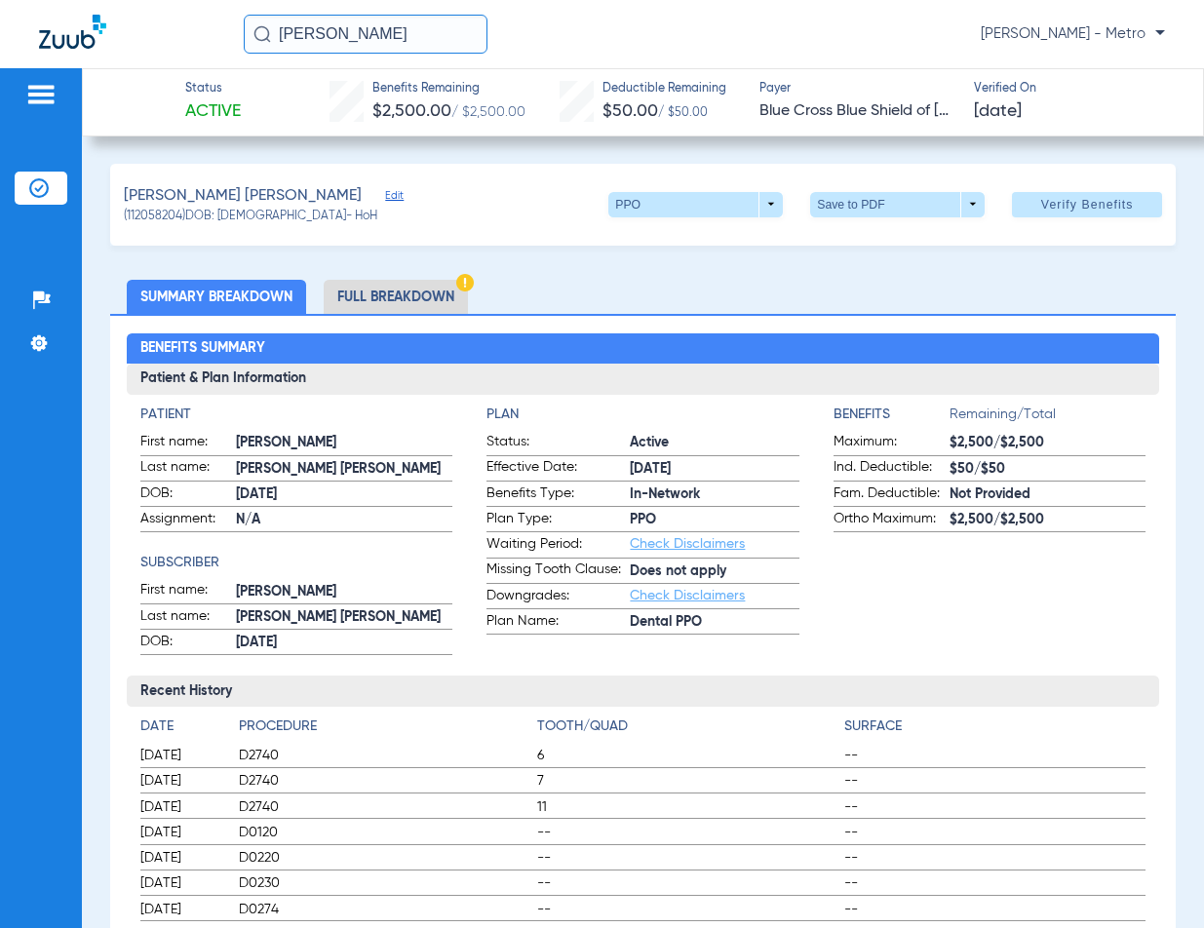
click at [428, 310] on li "Full Breakdown" at bounding box center [396, 297] width 144 height 34
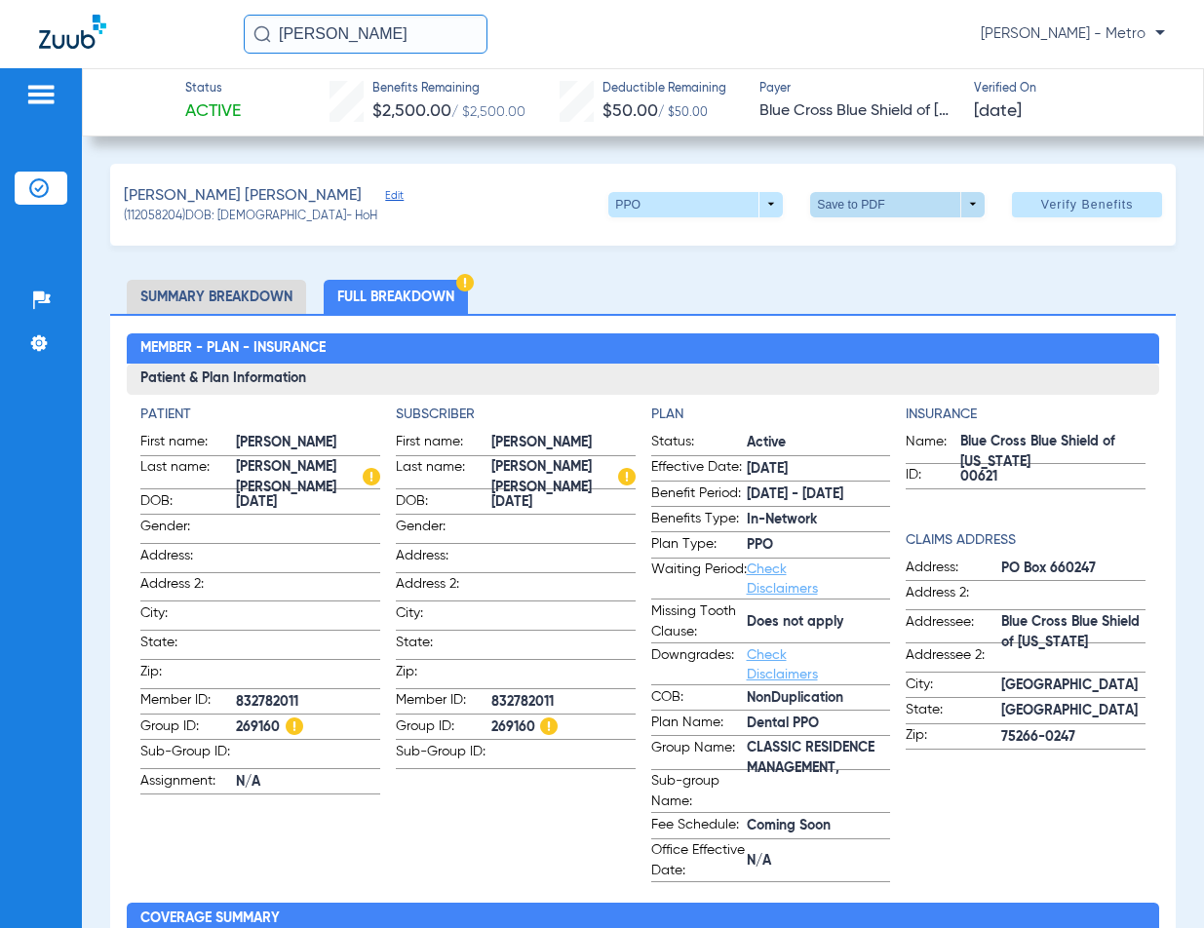
click at [880, 202] on span at bounding box center [898, 204] width 47 height 47
click at [879, 220] on div "insert_drive_file Save to PDF" at bounding box center [961, 240] width 328 height 46
click at [876, 236] on span "Save to PDF" at bounding box center [890, 243] width 77 height 14
click at [841, 204] on span at bounding box center [897, 204] width 175 height 25
click at [860, 239] on span "Save to PDF" at bounding box center [890, 243] width 77 height 14
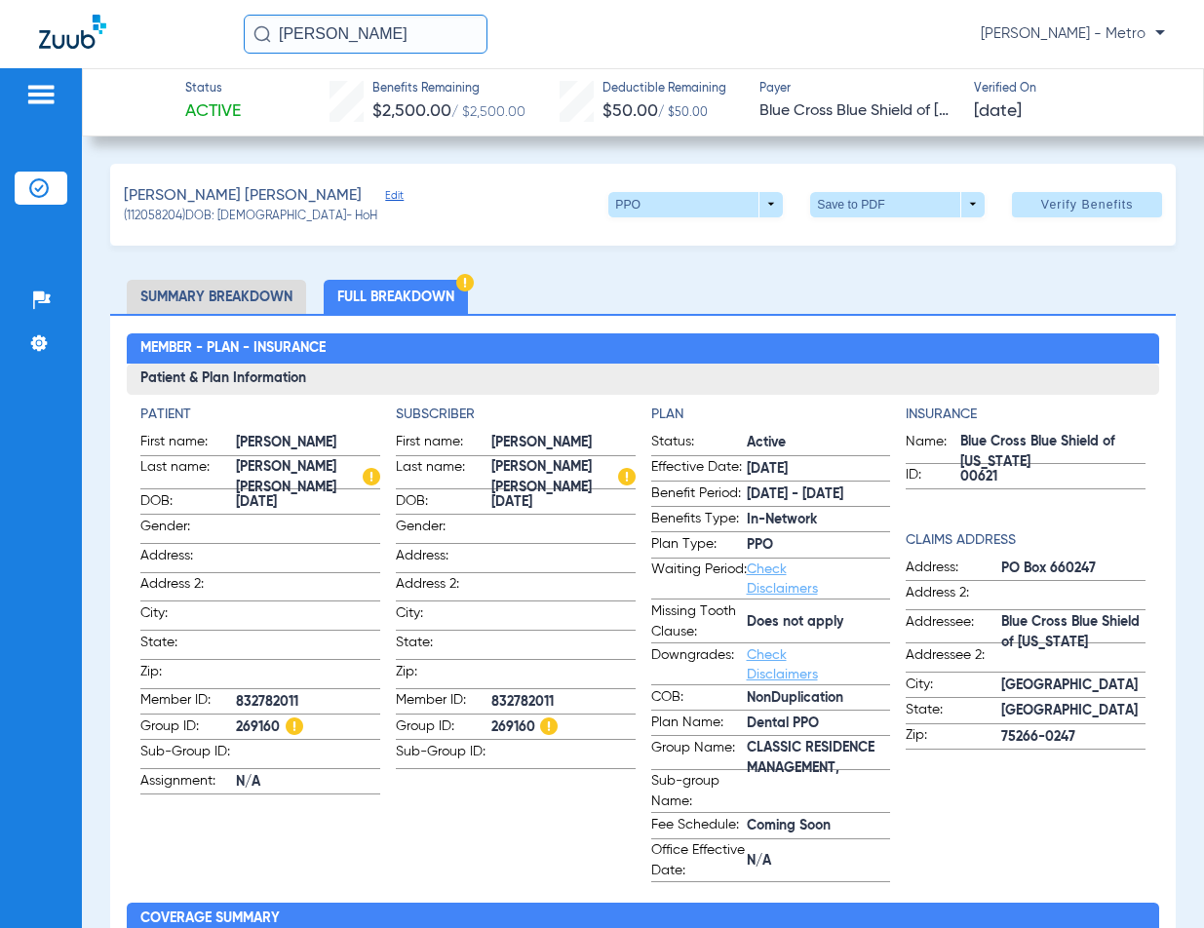
drag, startPoint x: 476, startPoint y: 29, endPoint x: -175, endPoint y: 2, distance: 650.8
click at [0, 2] on html "DIANA BENTANCOURT Maria Garibaldi - Metro Patients Insurance Verification Setup…" at bounding box center [602, 464] width 1204 height 928
type input "CHRISTOPHER BARRIENTOS"
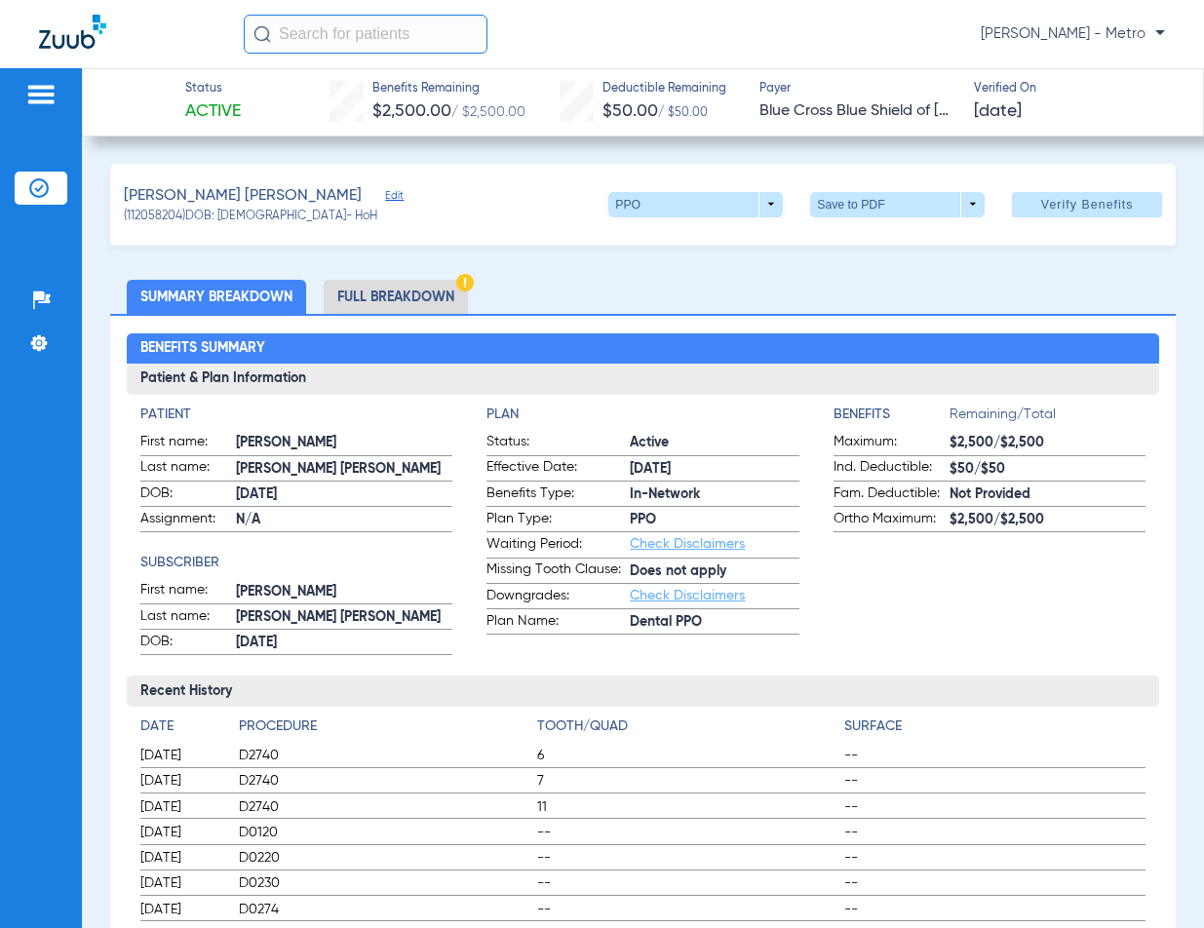
click at [393, 285] on li "Full Breakdown" at bounding box center [396, 297] width 144 height 34
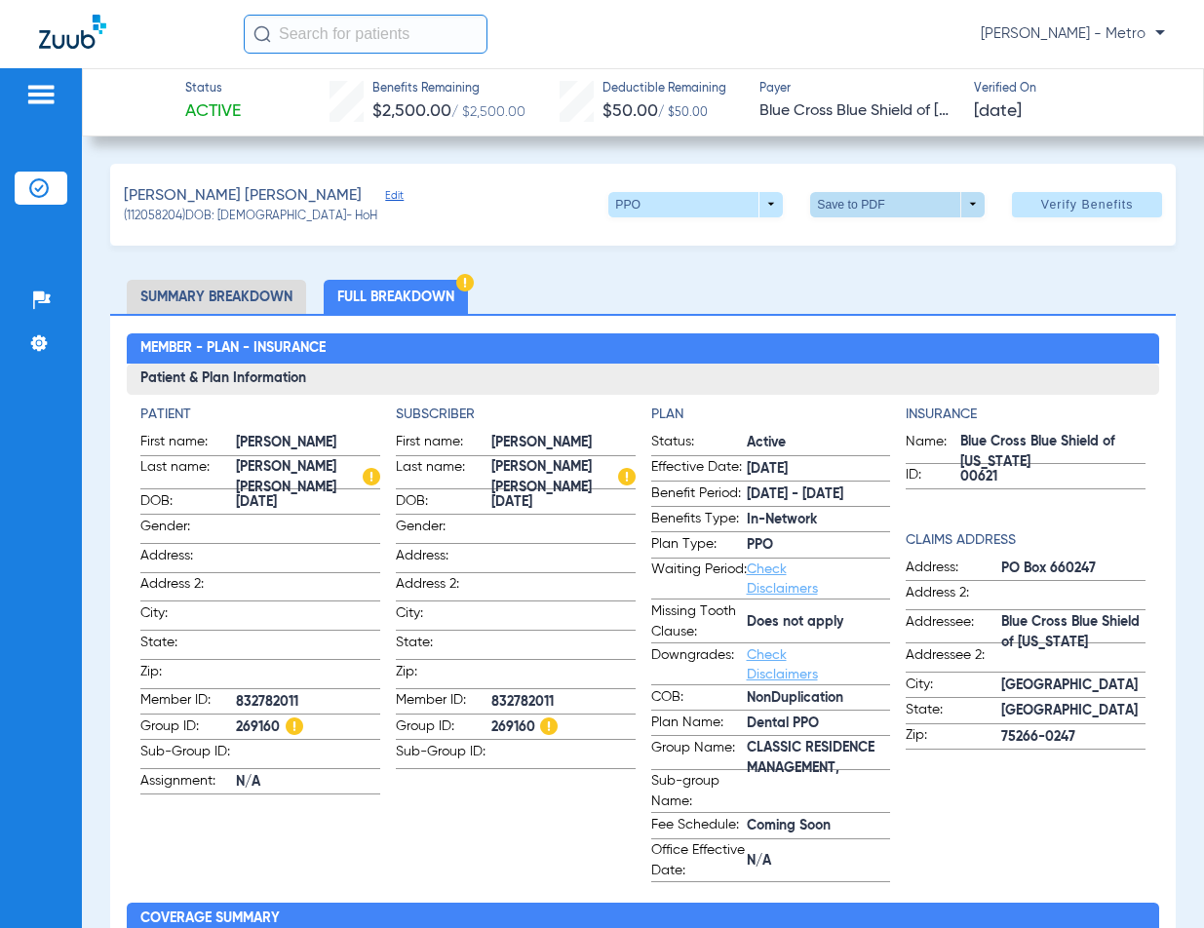
click at [857, 216] on span at bounding box center [897, 204] width 175 height 25
click at [391, 39] on div at bounding box center [602, 464] width 1204 height 928
click at [325, 17] on input "text" at bounding box center [366, 34] width 244 height 39
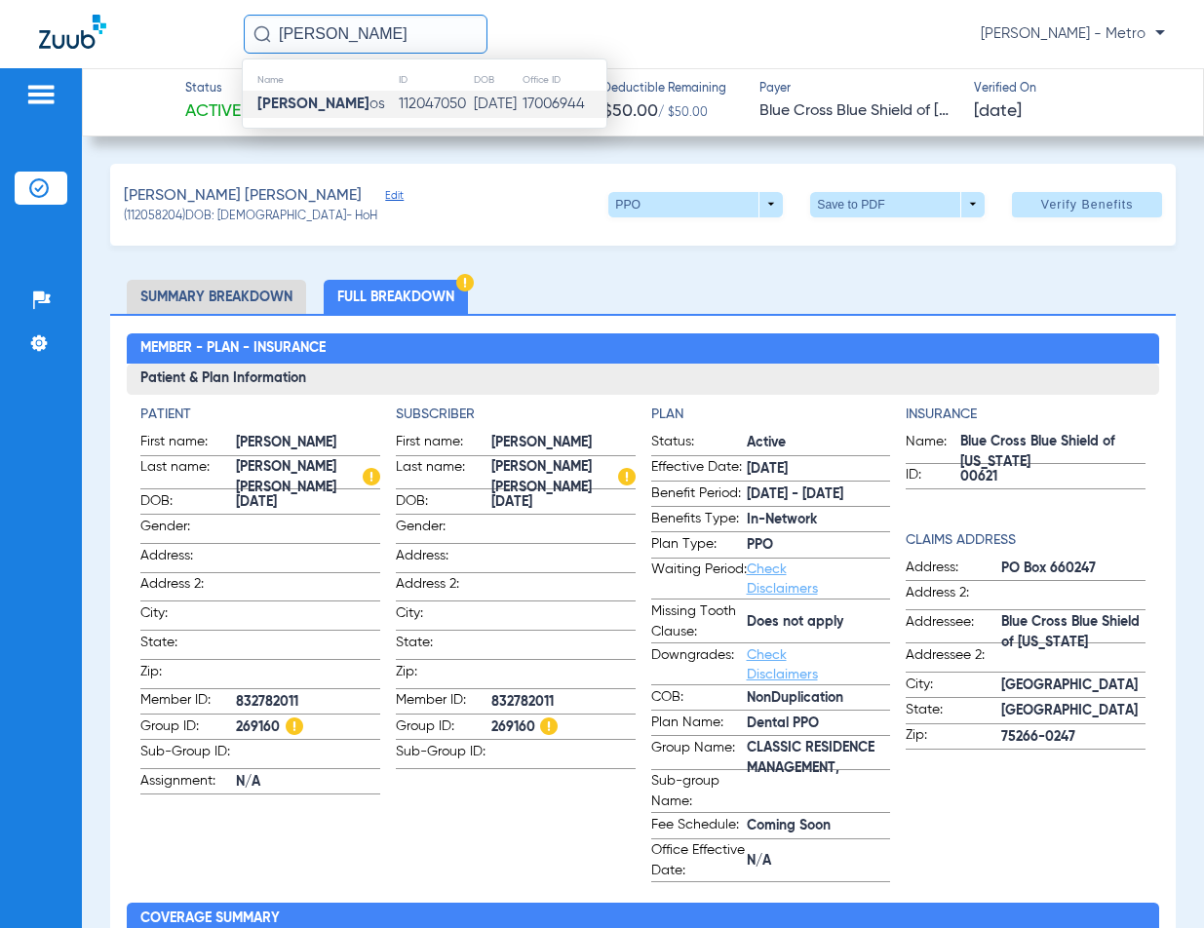
click at [338, 115] on td "[PERSON_NAME] os" at bounding box center [320, 104] width 155 height 27
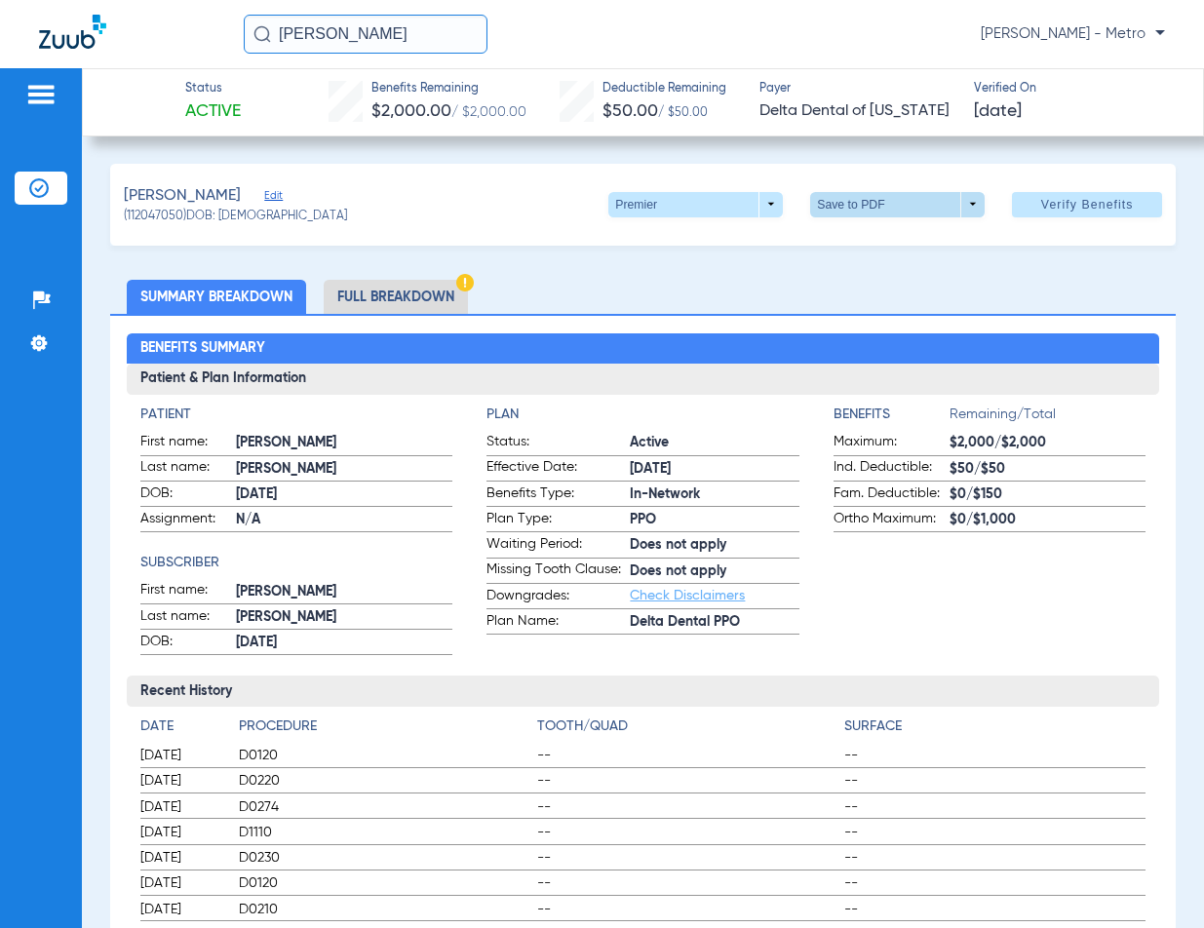
click at [856, 207] on span at bounding box center [897, 204] width 175 height 25
click at [829, 242] on mat-icon "insert_drive_file" at bounding box center [824, 242] width 23 height 23
drag, startPoint x: 475, startPoint y: 38, endPoint x: 209, endPoint y: 40, distance: 266.2
click at [209, 40] on div "[PERSON_NAME] [PERSON_NAME] - Metro" at bounding box center [602, 34] width 1204 height 68
click at [459, 48] on input "[PERSON_NAME]" at bounding box center [366, 34] width 244 height 39
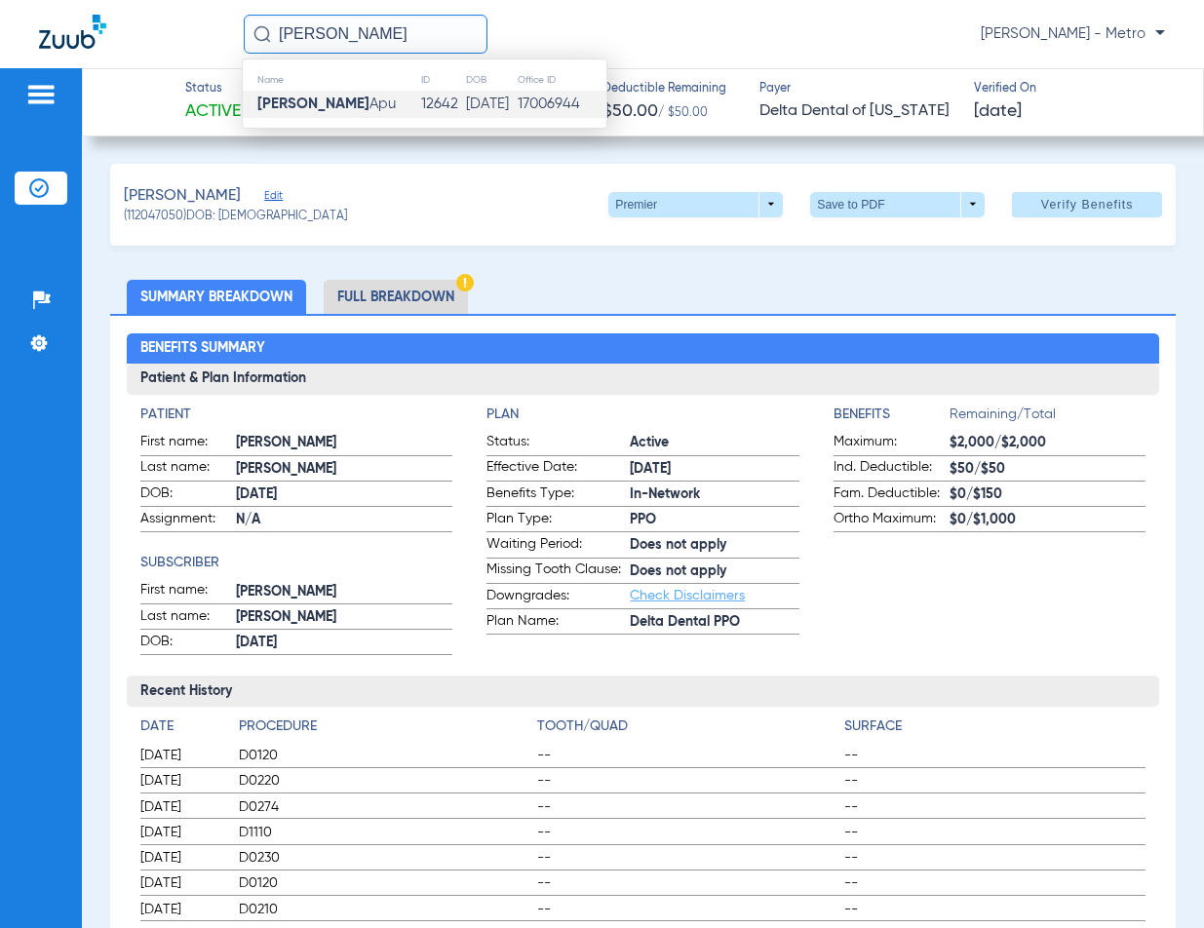
click at [336, 105] on strong "[PERSON_NAME]" at bounding box center [313, 104] width 112 height 15
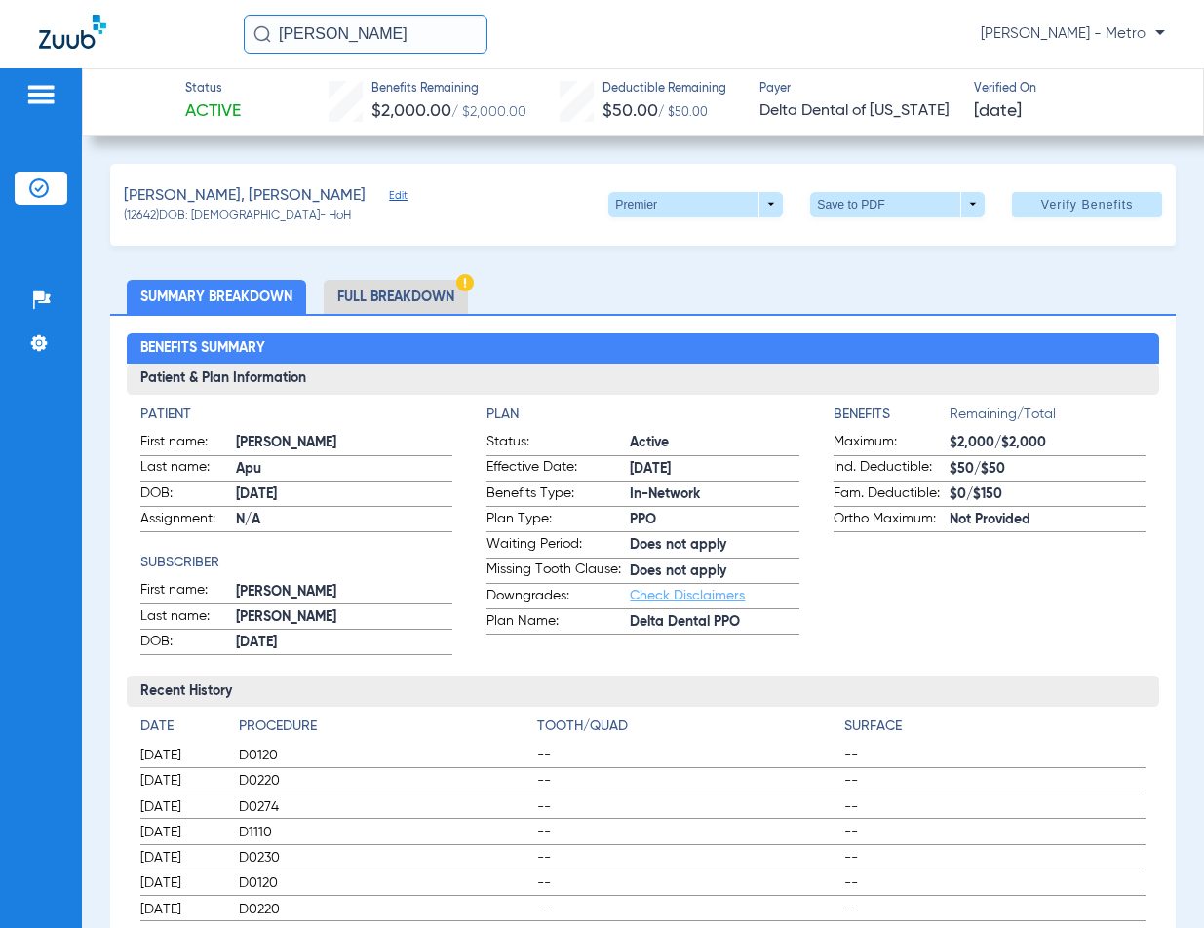
drag, startPoint x: 361, startPoint y: 298, endPoint x: 542, endPoint y: 271, distance: 183.4
click at [367, 298] on li "Full Breakdown" at bounding box center [396, 297] width 144 height 34
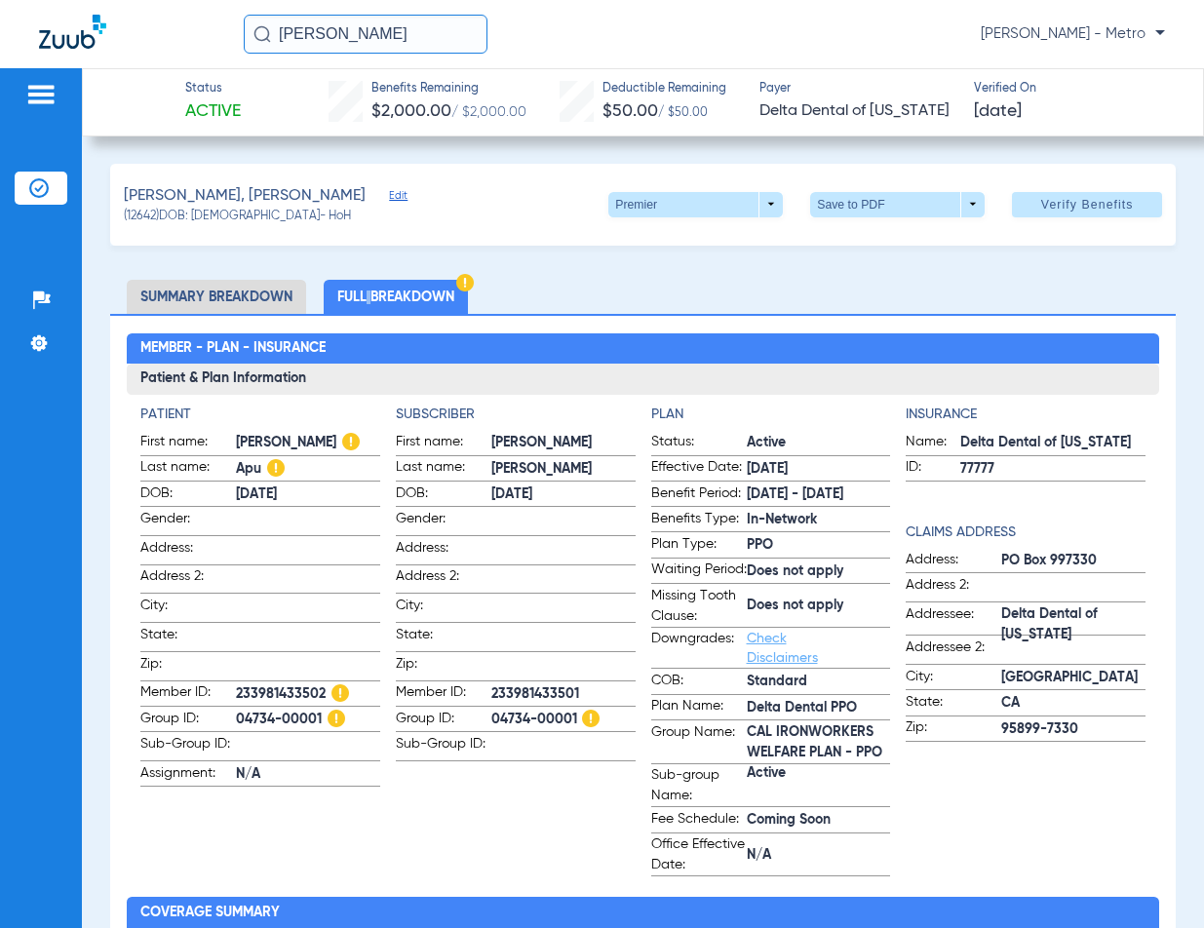
click at [854, 209] on span at bounding box center [897, 204] width 175 height 25
click at [839, 245] on button "insert_drive_file Save to PDF" at bounding box center [870, 242] width 147 height 39
drag, startPoint x: 421, startPoint y: 32, endPoint x: 69, endPoint y: 35, distance: 352.0
click at [69, 35] on div "[PERSON_NAME] [PERSON_NAME] - Metro" at bounding box center [602, 34] width 1204 height 68
click at [451, 19] on input "[PERSON_NAME]" at bounding box center [366, 34] width 244 height 39
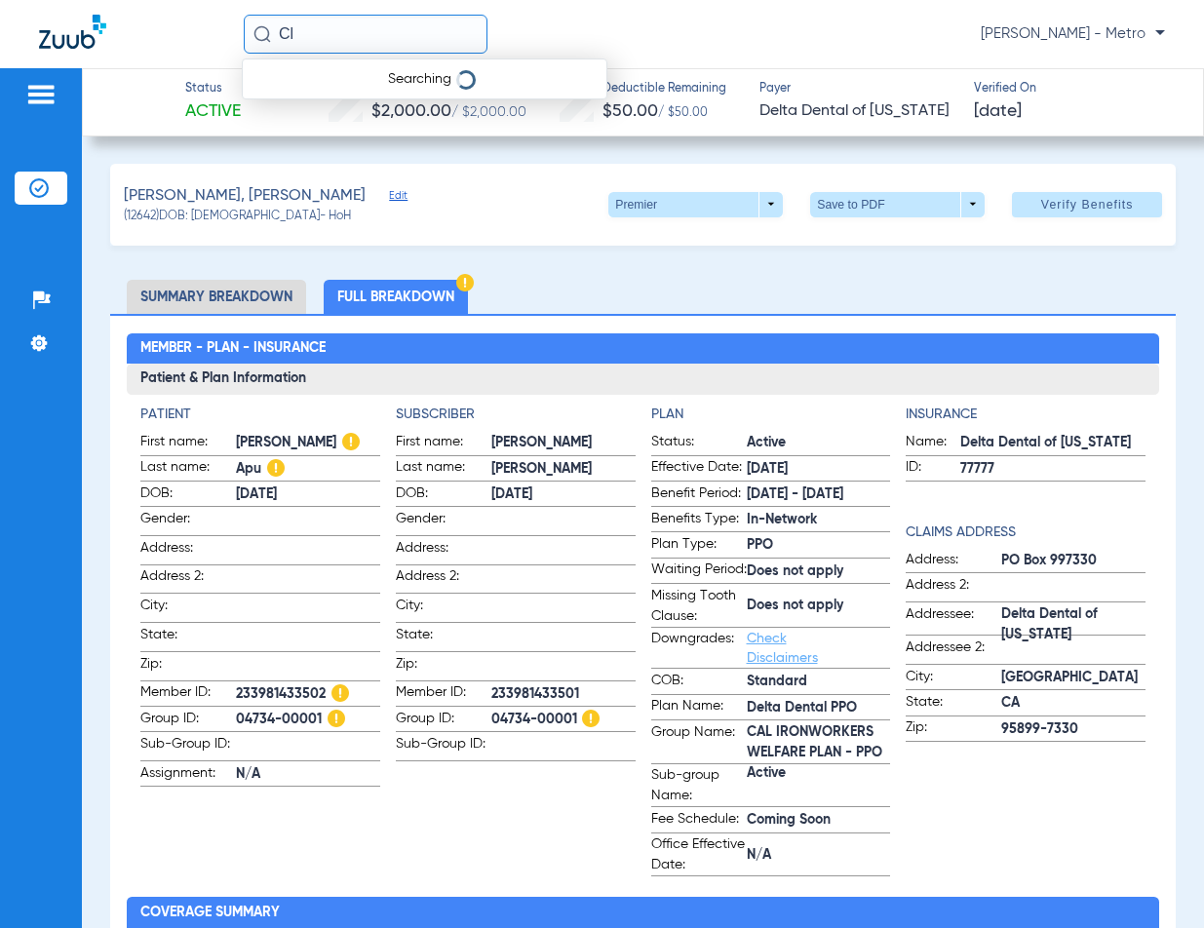
type input "C"
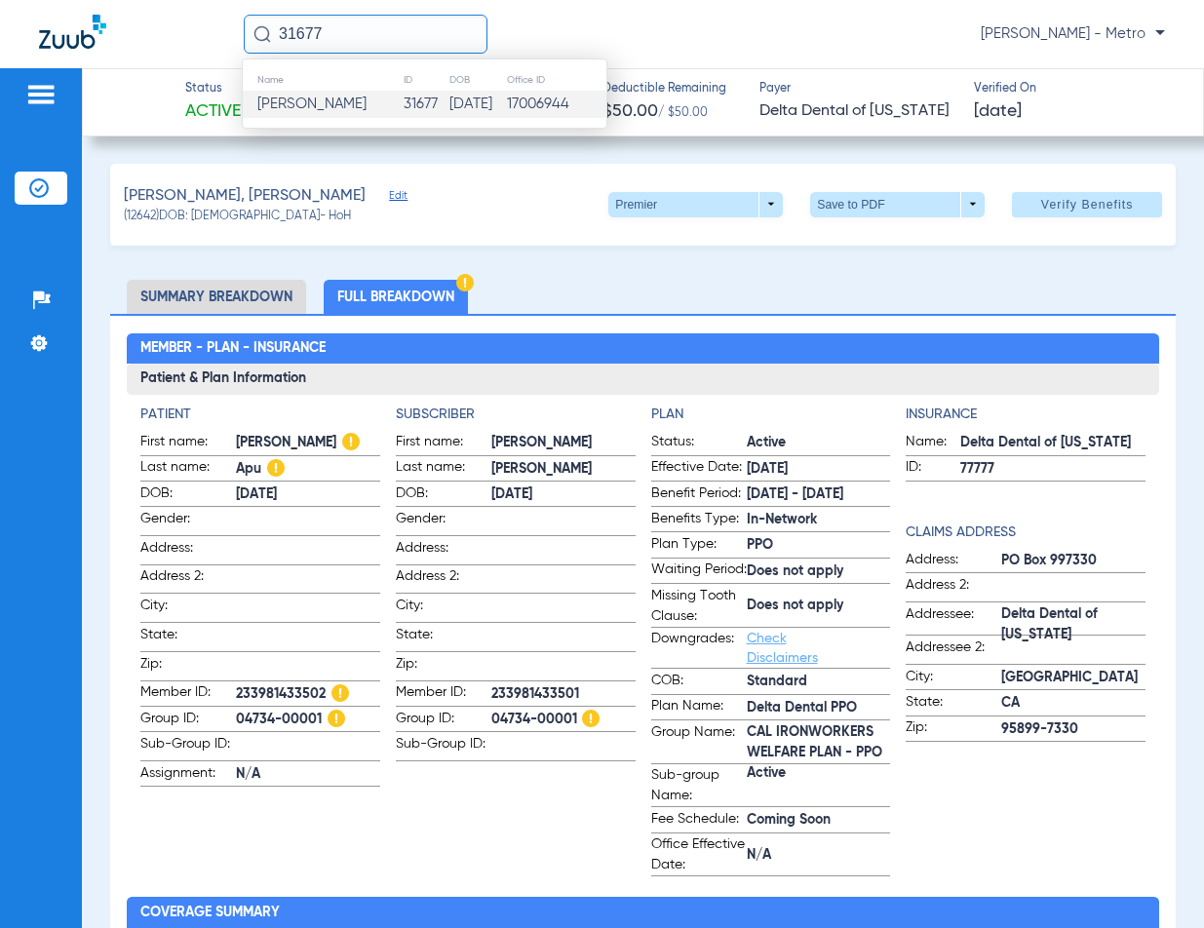
type input "31677"
click at [401, 115] on td "[PERSON_NAME]" at bounding box center [323, 104] width 160 height 27
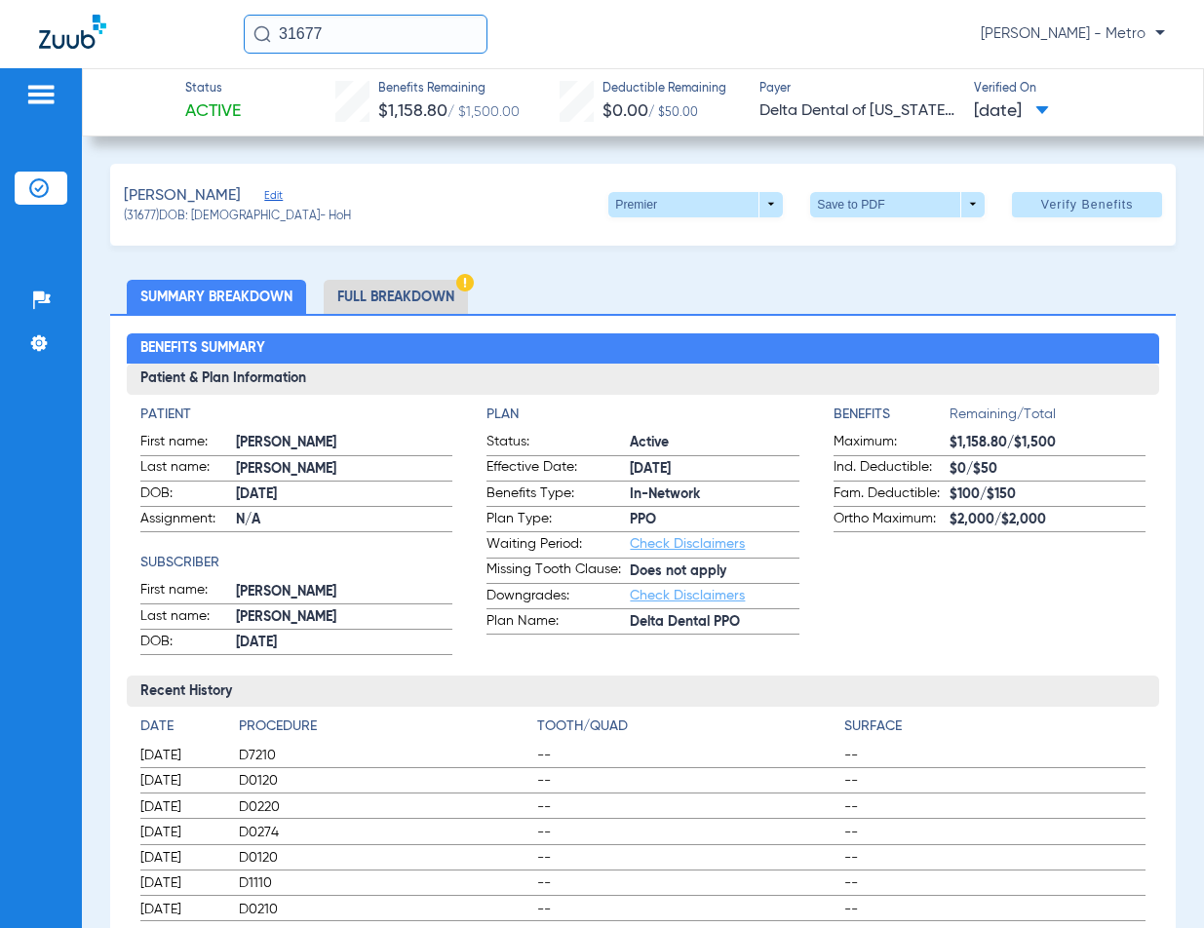
click at [374, 285] on li "Full Breakdown" at bounding box center [396, 297] width 144 height 34
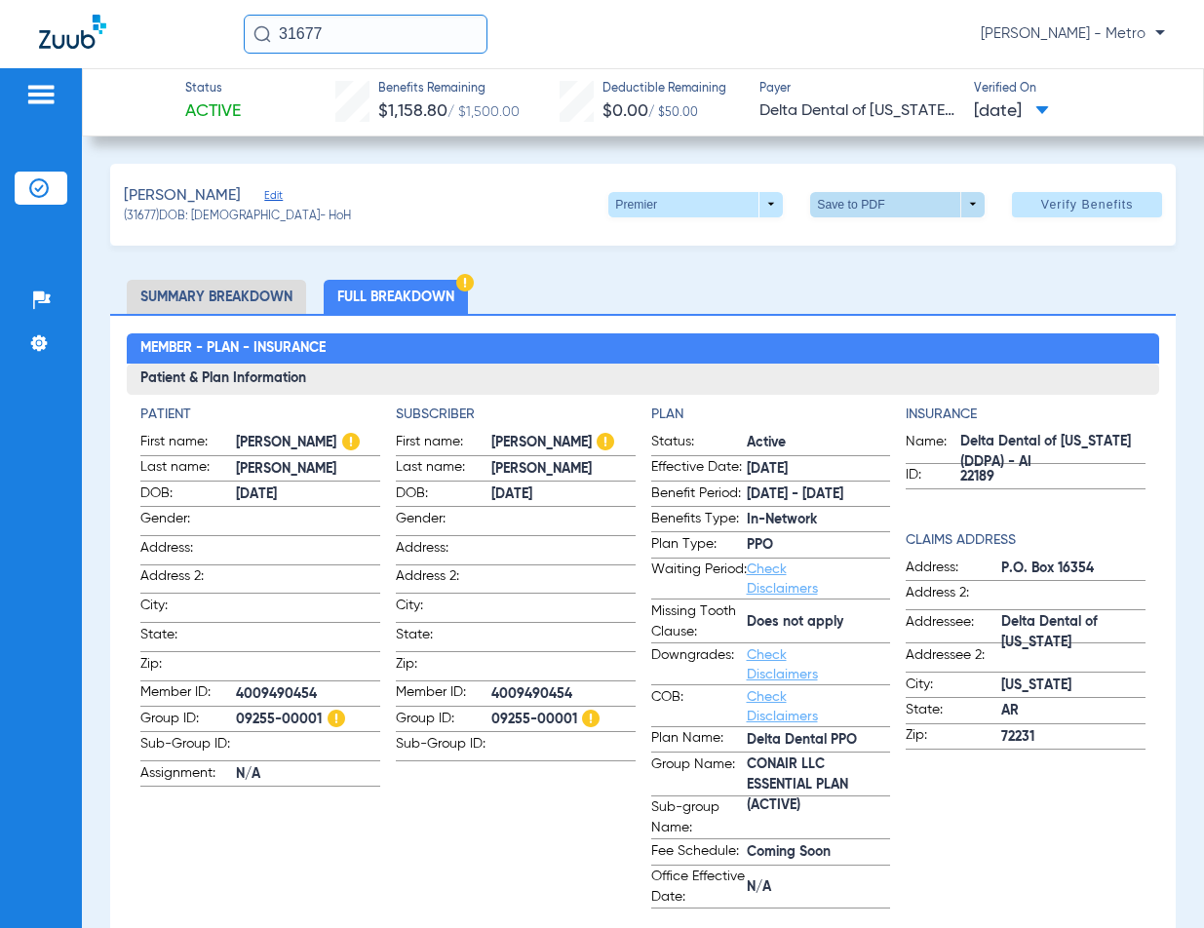
click at [875, 217] on span at bounding box center [898, 204] width 47 height 47
click at [858, 242] on span "Save to PDF" at bounding box center [890, 243] width 77 height 14
